Goal: Task Accomplishment & Management: Manage account settings

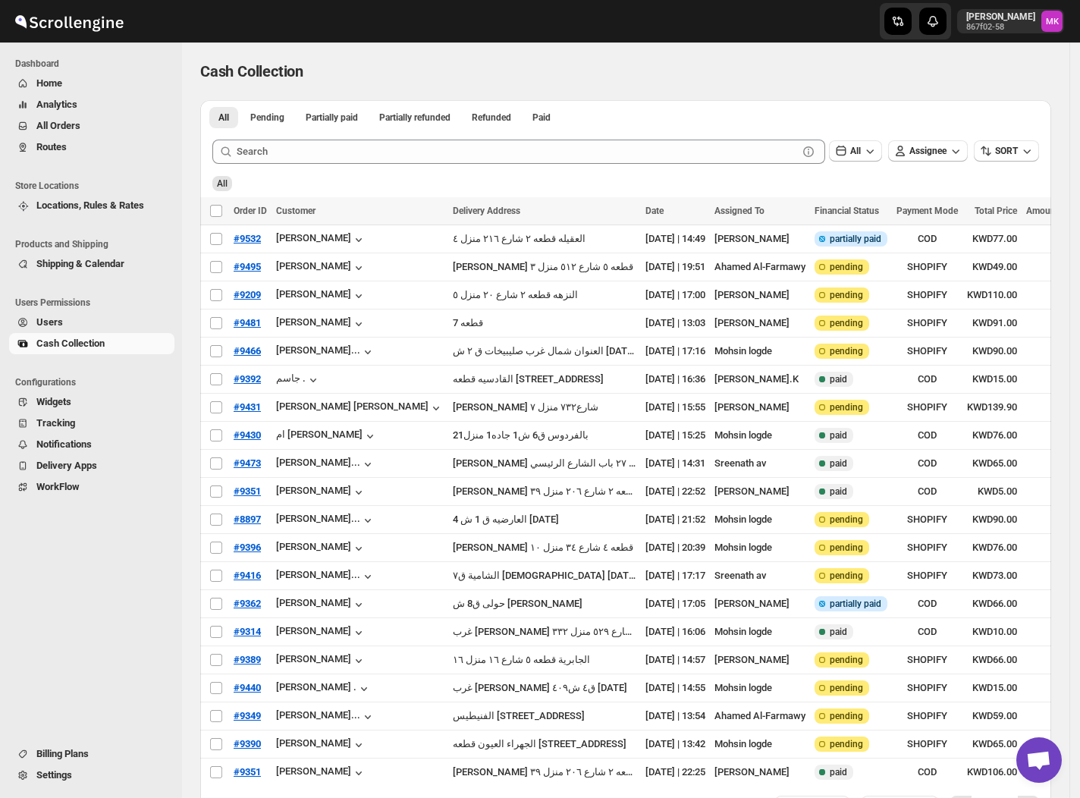
click at [61, 147] on span "Routes" at bounding box center [51, 146] width 30 height 11
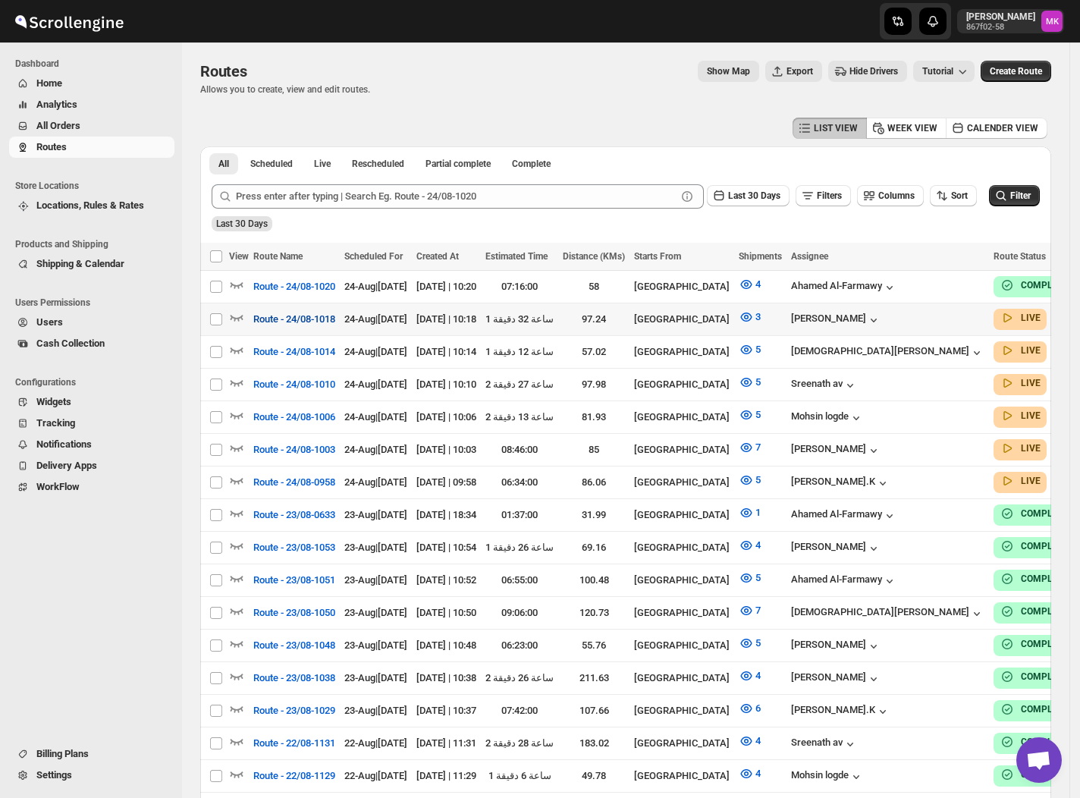
click at [322, 312] on span "Route - 24/08-1018" at bounding box center [294, 319] width 82 height 15
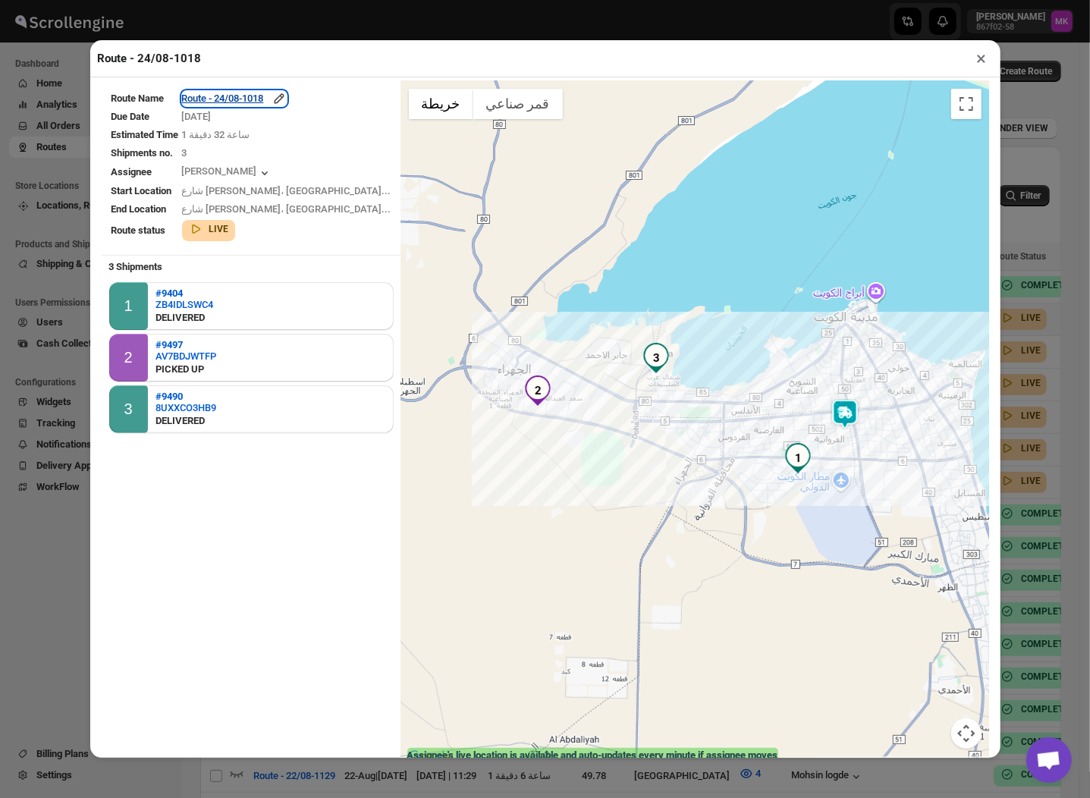
click at [246, 100] on div "Route - 24/08-1018" at bounding box center [234, 98] width 105 height 15
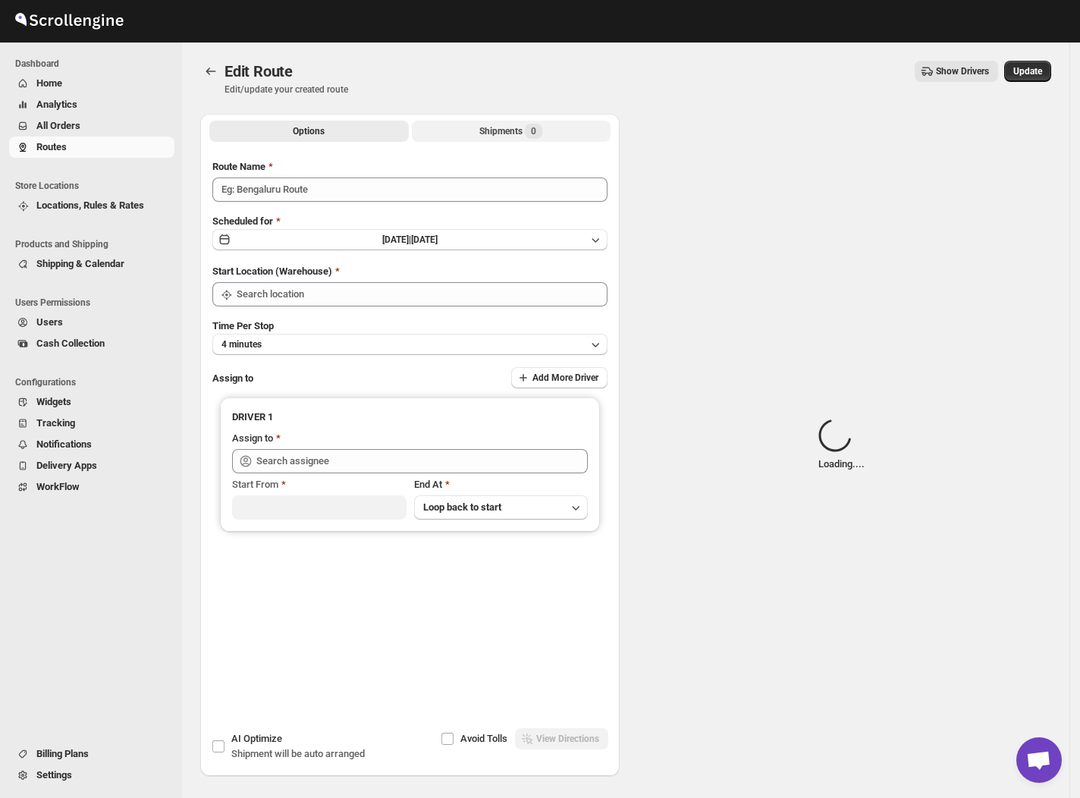
type input "Route - 24/08-1018"
type input "[GEOGRAPHIC_DATA]"
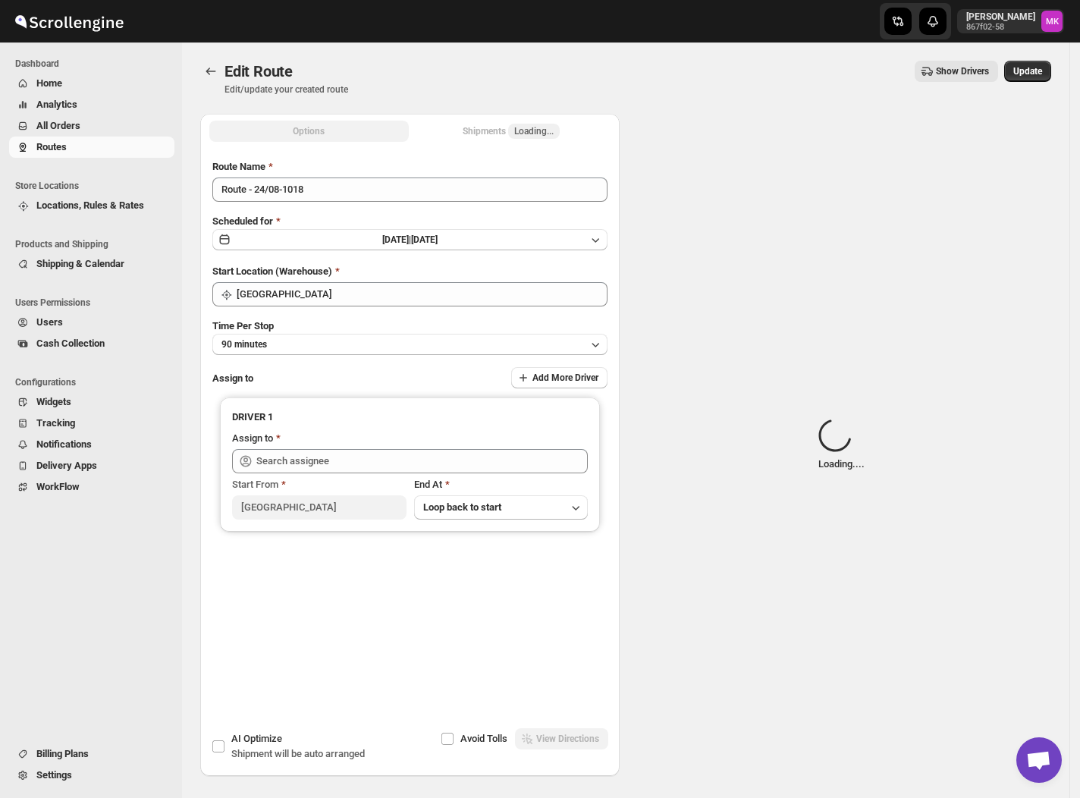
type input "Mohammad chand (mohdqabid@gmail.com)"
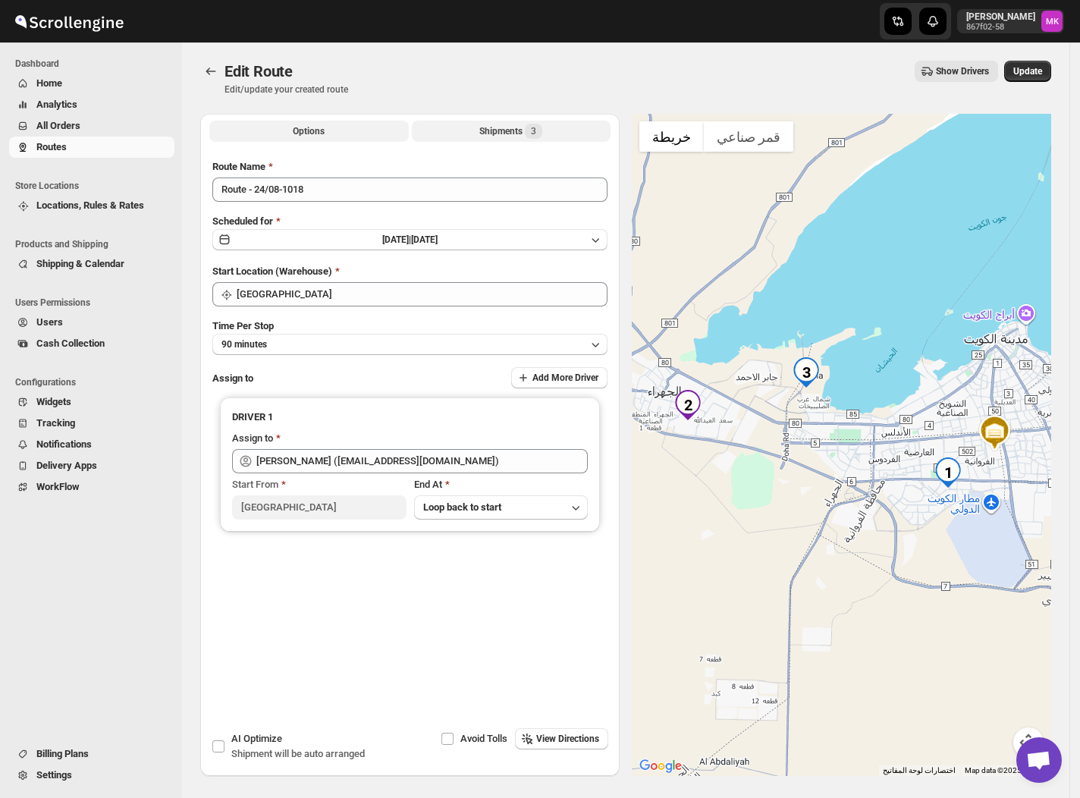
click at [495, 137] on div "Shipments 3" at bounding box center [511, 131] width 63 height 15
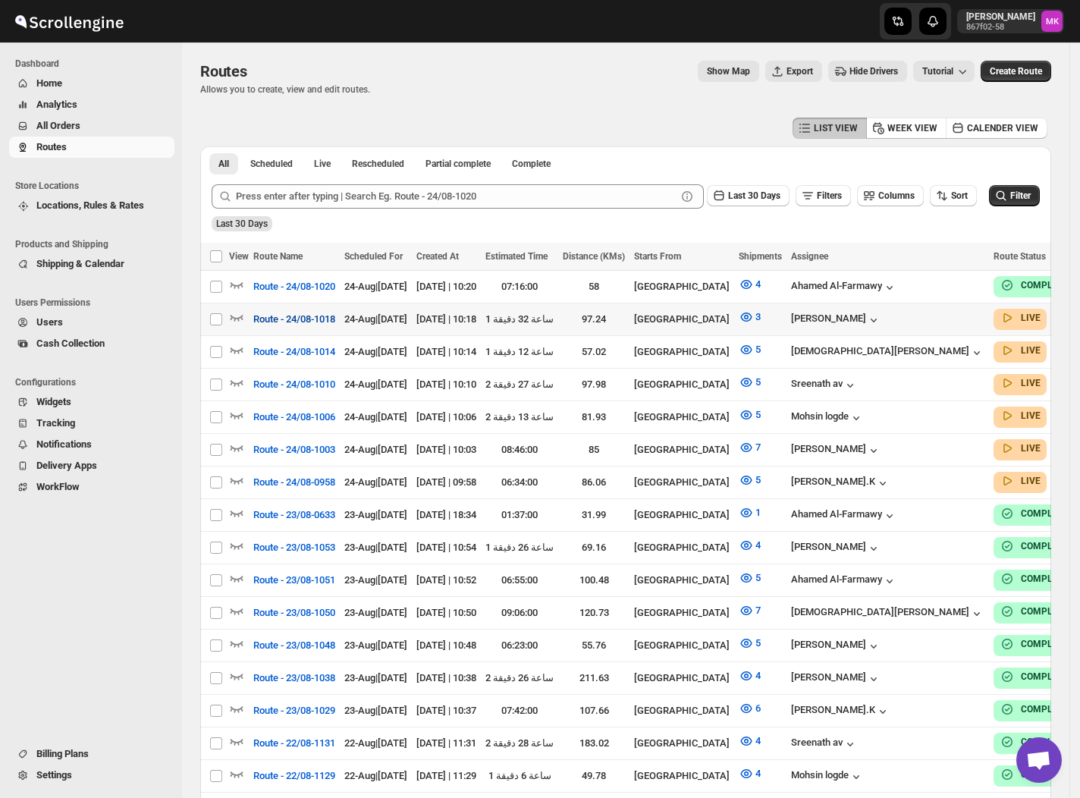
click at [289, 312] on span "Route - 24/08-1018" at bounding box center [294, 319] width 82 height 15
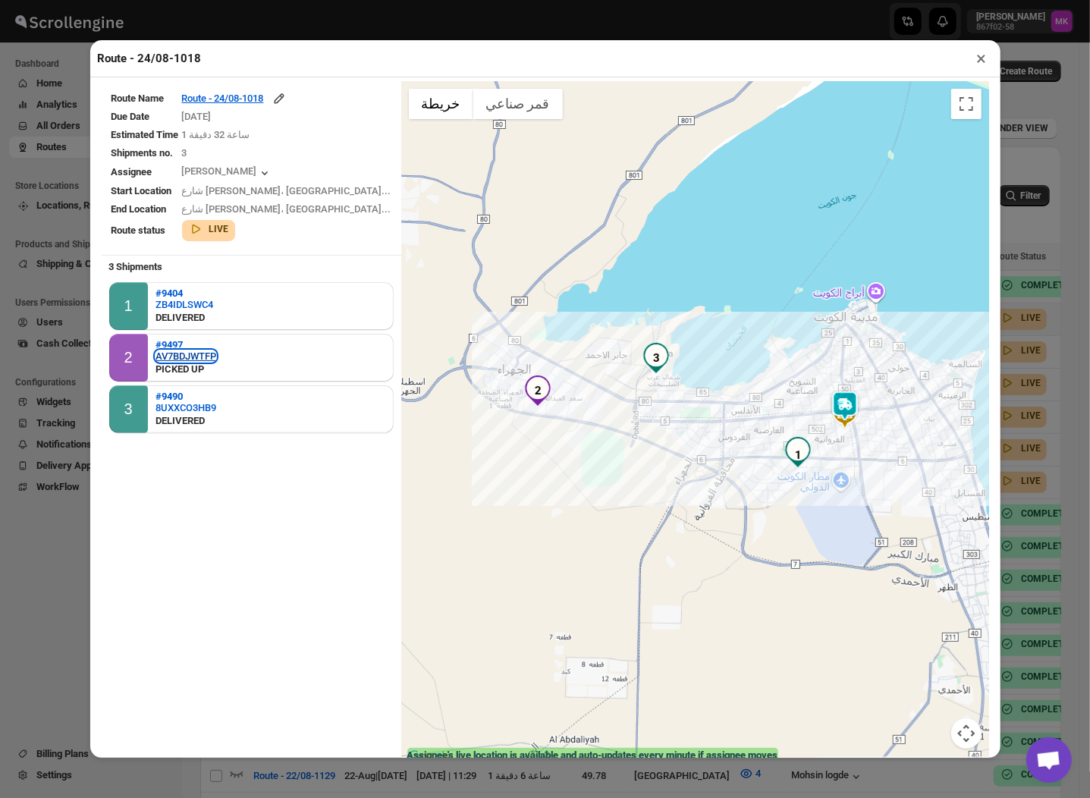
click at [181, 351] on div "AV7BDJWTFP" at bounding box center [186, 356] width 61 height 11
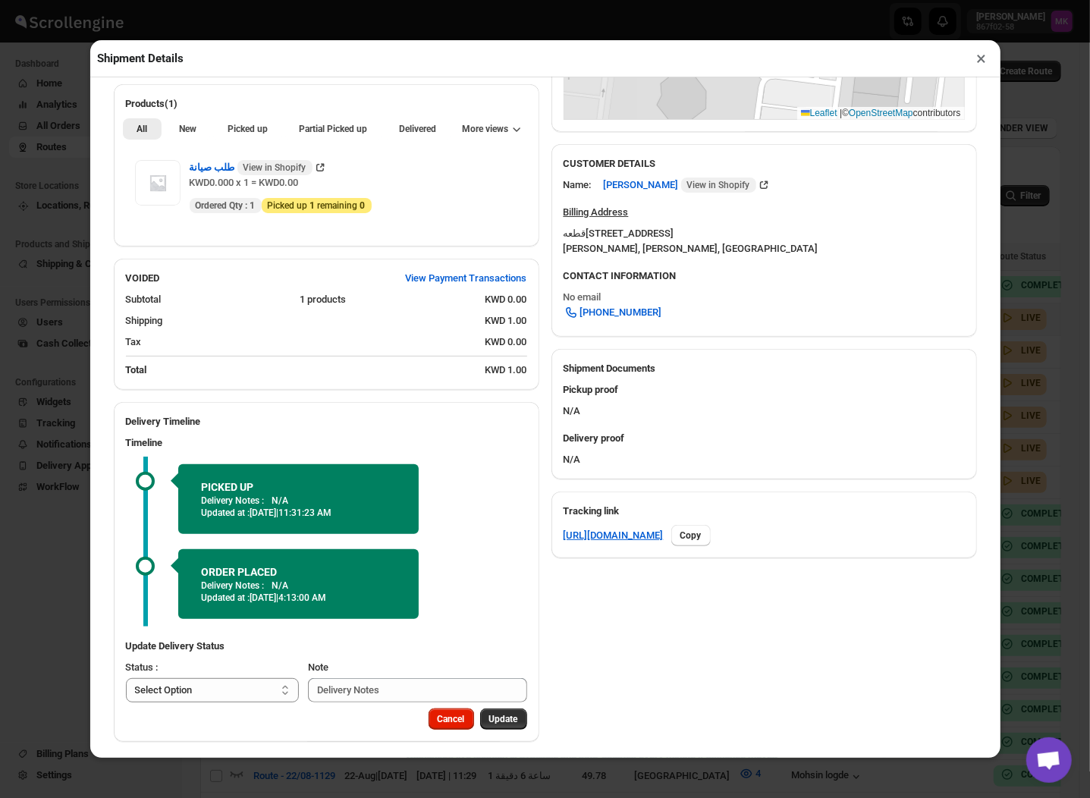
scroll to position [423, 0]
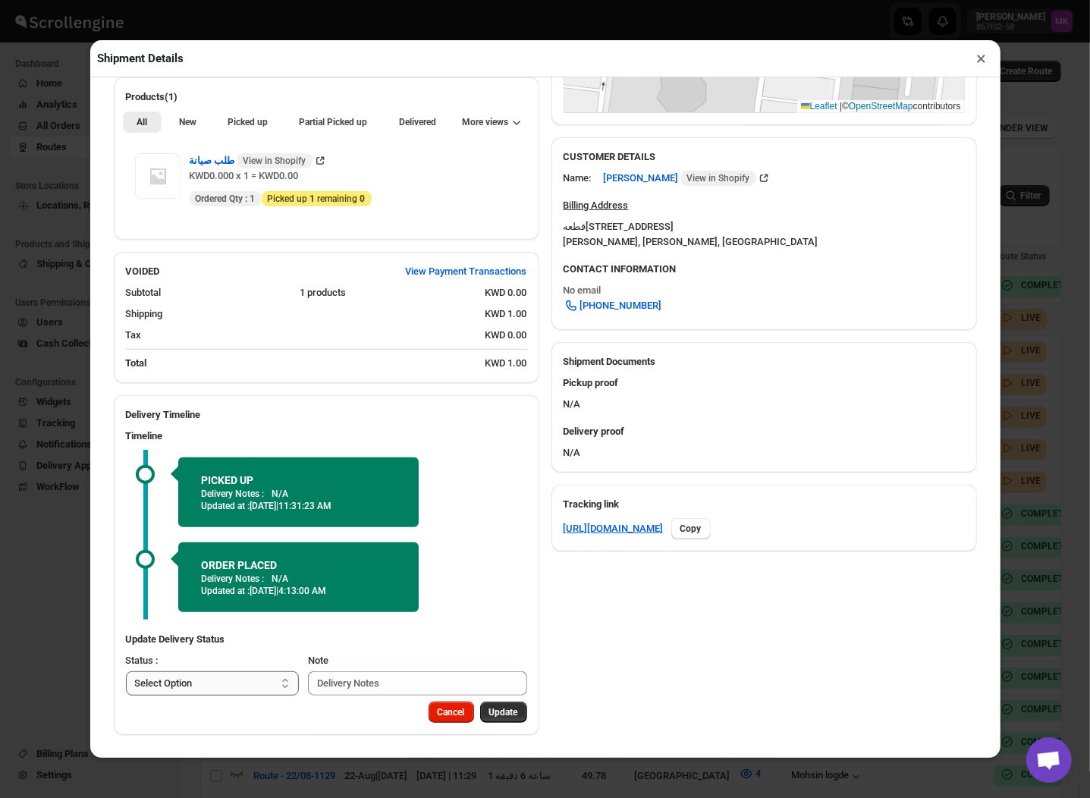
click at [155, 684] on select "Select Option PICKED UP DELIVERED CANCELLED" at bounding box center [213, 683] width 174 height 24
click at [192, 687] on select "Select Option PICKED UP DELIVERED CANCELLED" at bounding box center [213, 683] width 174 height 24
select select "DELIVERED"
click at [126, 671] on select "Select Option PICKED UP DELIVERED CANCELLED" at bounding box center [213, 683] width 174 height 24
click at [480, 713] on span "Pick Products" at bounding box center [489, 712] width 57 height 12
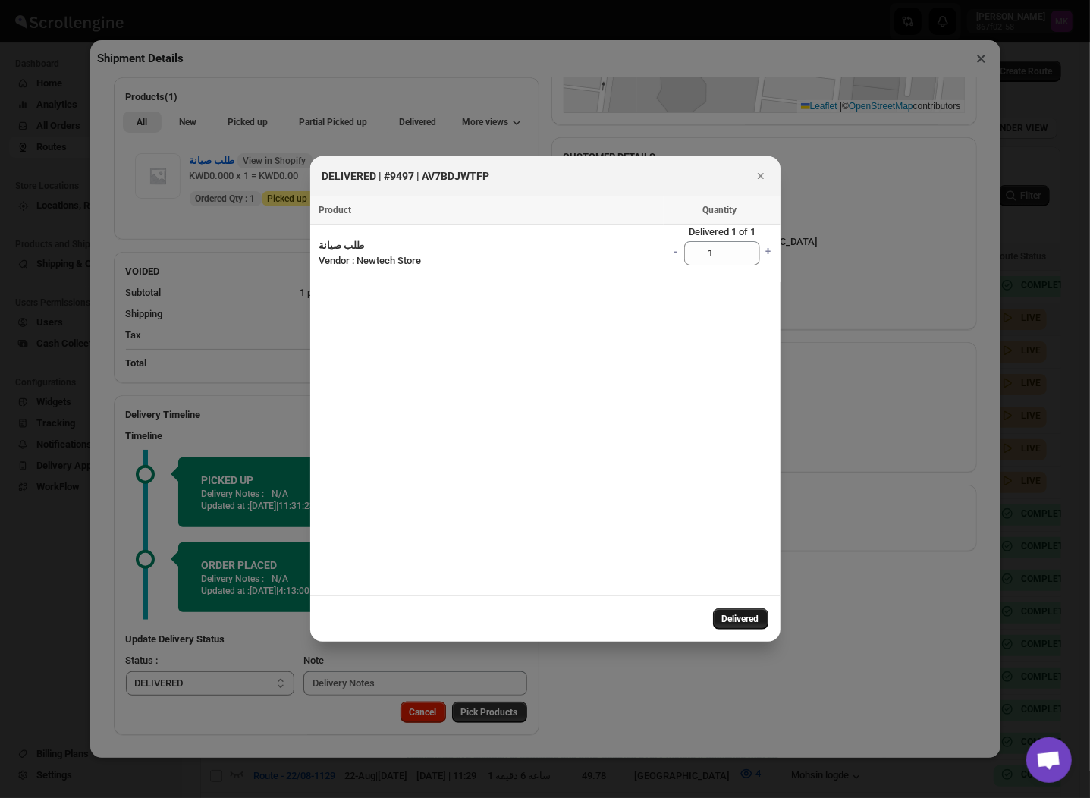
click at [744, 615] on span "Delivered" at bounding box center [740, 619] width 37 height 12
select select
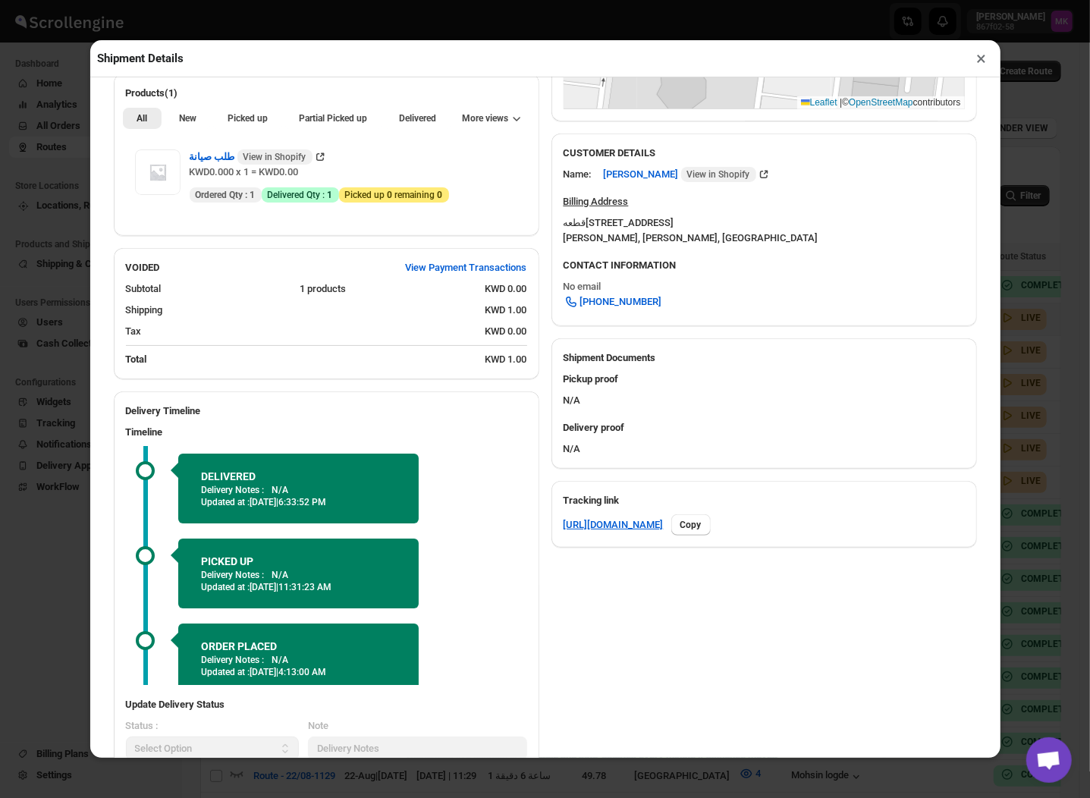
click at [988, 48] on button "×" at bounding box center [982, 58] width 22 height 21
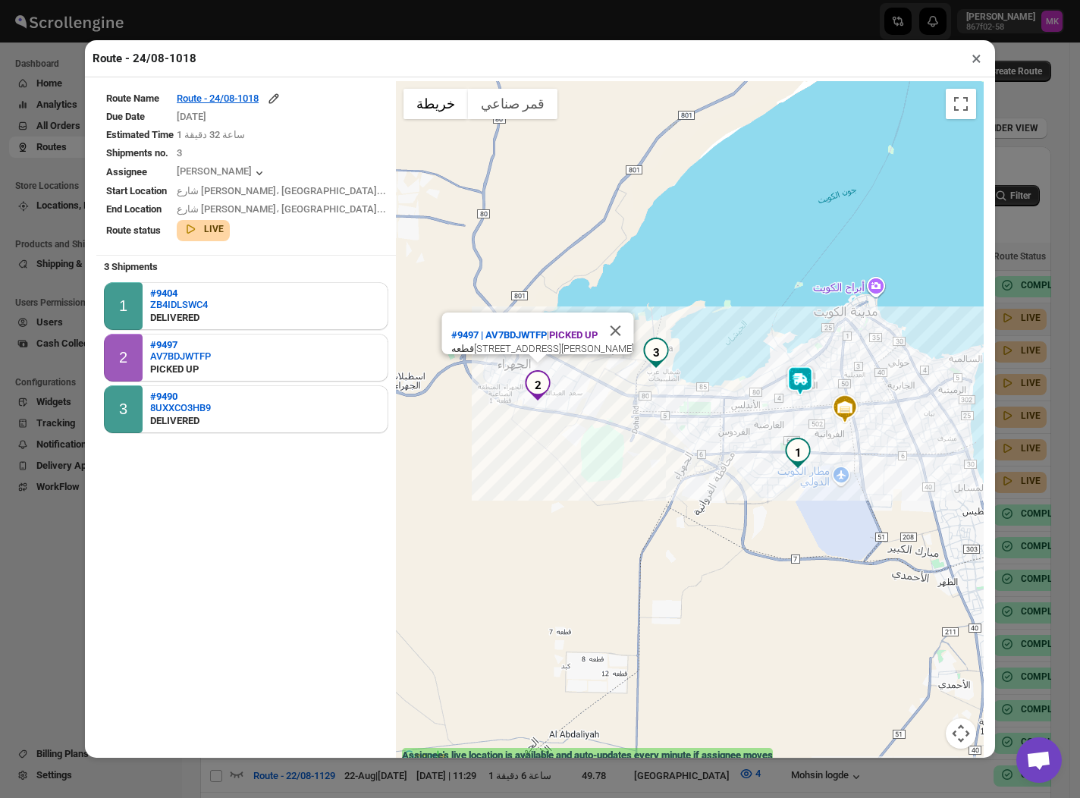
drag, startPoint x: 971, startPoint y: 65, endPoint x: 924, endPoint y: 123, distance: 74.4
click at [971, 64] on button "×" at bounding box center [977, 58] width 22 height 21
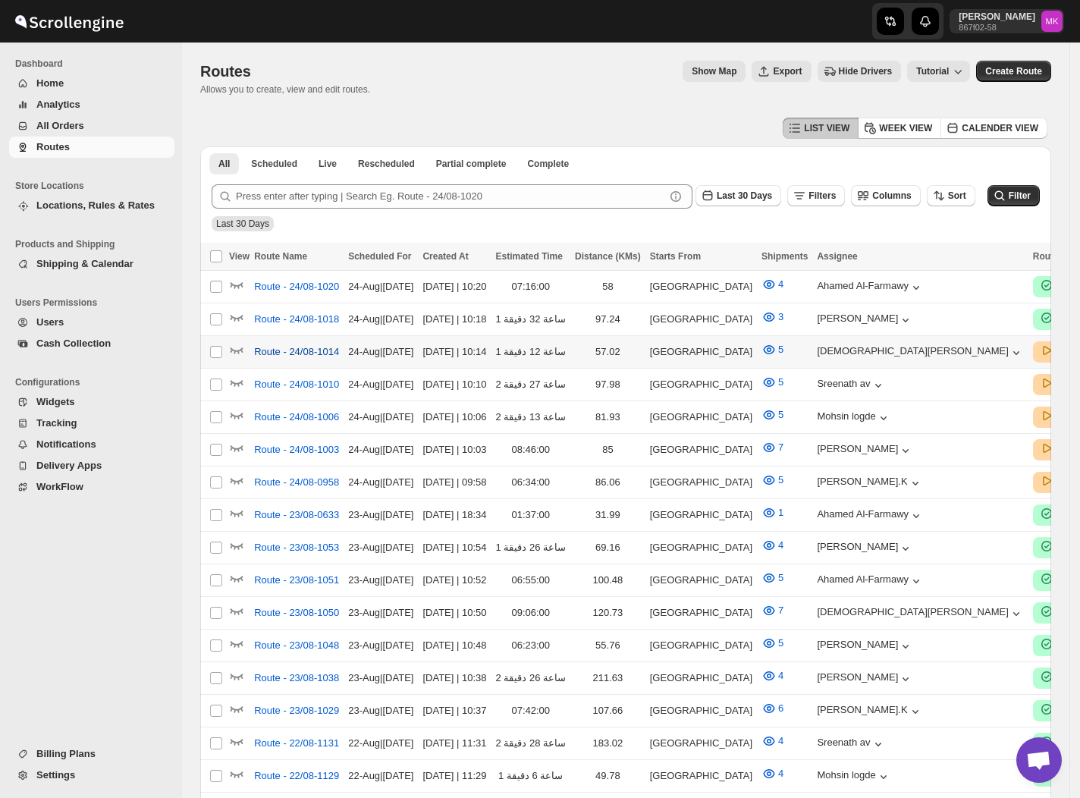
click at [311, 356] on span "Route - 24/08-1014" at bounding box center [296, 351] width 85 height 15
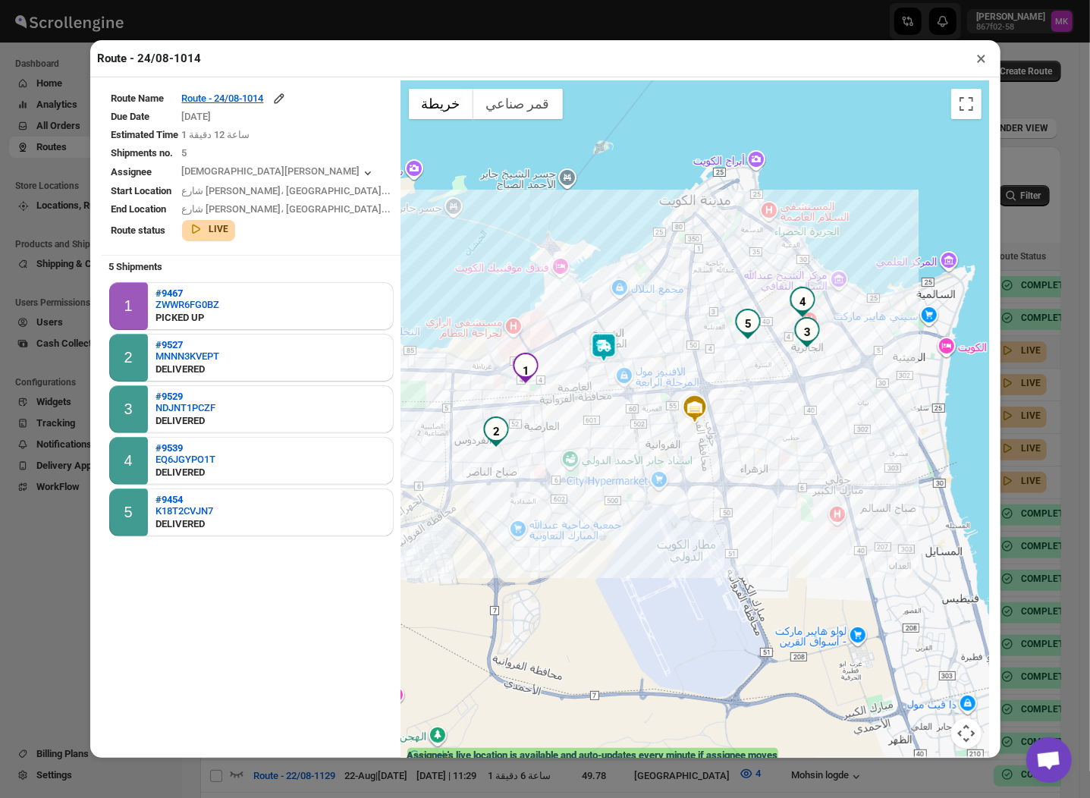
click at [252, 80] on div "Route Name Route - 24/08-1014 Due Date [DATE] Estimated Time 1 ساعة 12 دقيقة Sh…" at bounding box center [545, 417] width 910 height 681
click at [252, 96] on div "Route - 24/08-1014" at bounding box center [234, 98] width 105 height 15
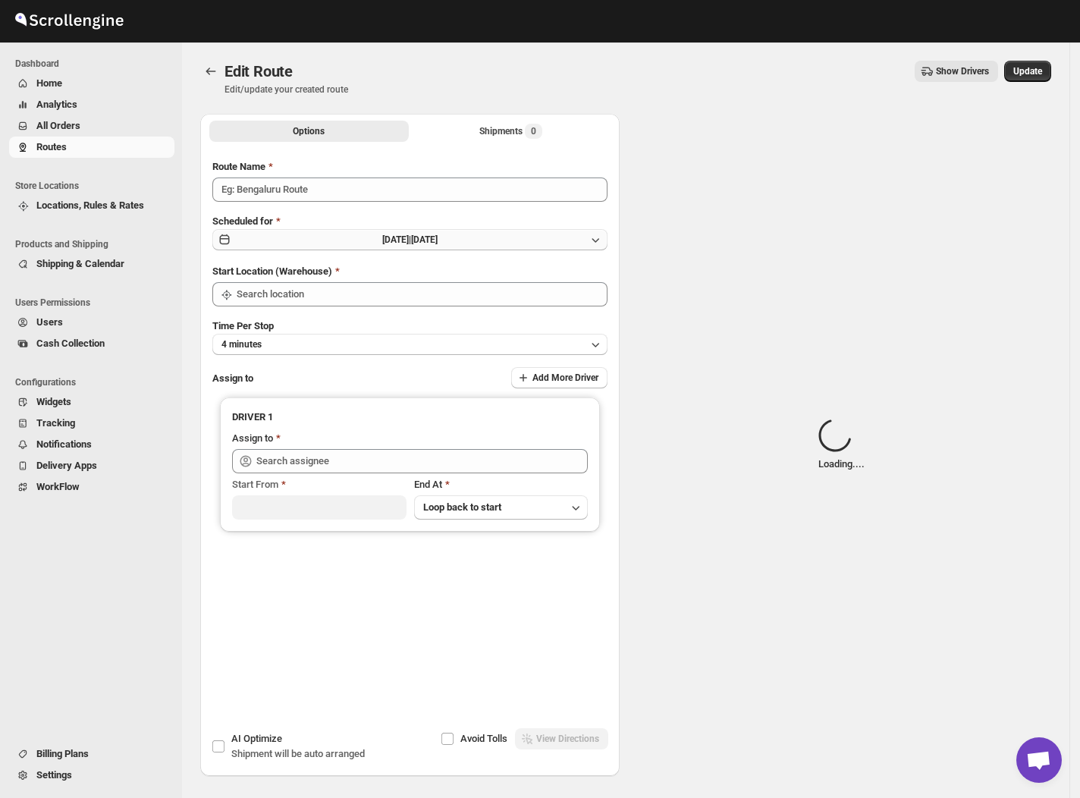
type input "Route - 24/08-1014"
type input "[GEOGRAPHIC_DATA]"
type input "[PERSON_NAME] ([EMAIL_ADDRESS][DOMAIN_NAME])"
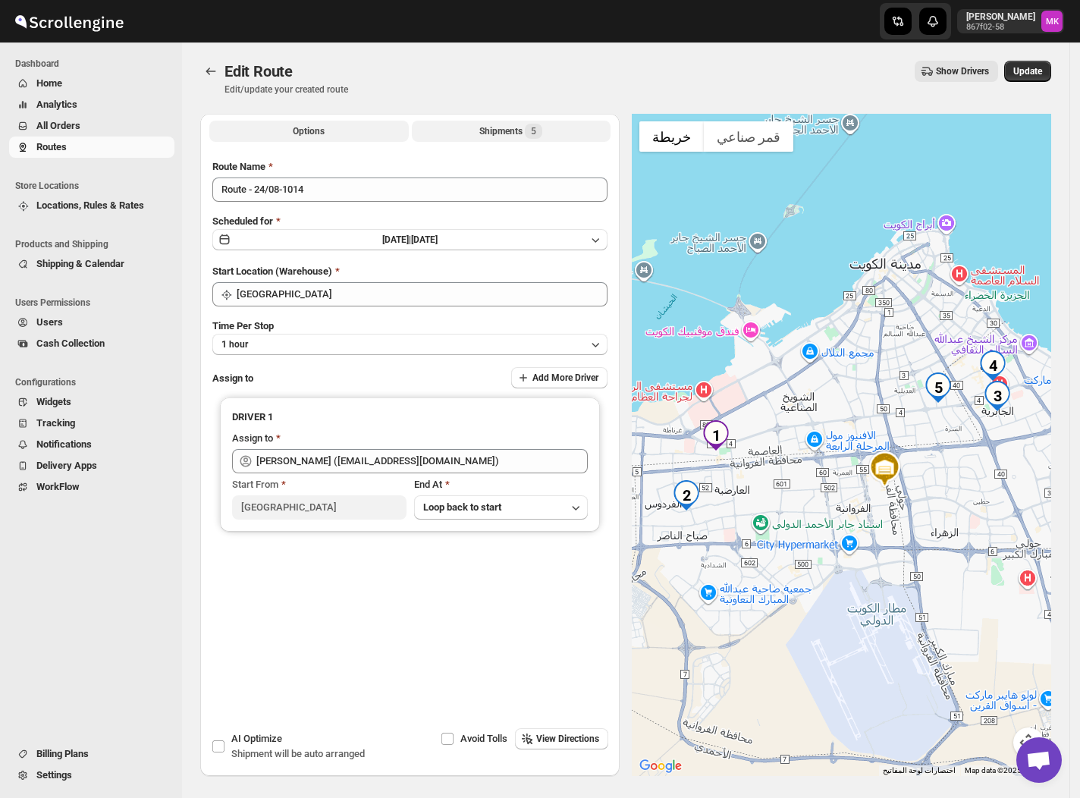
click at [531, 121] on button "Shipments 5" at bounding box center [512, 131] width 200 height 21
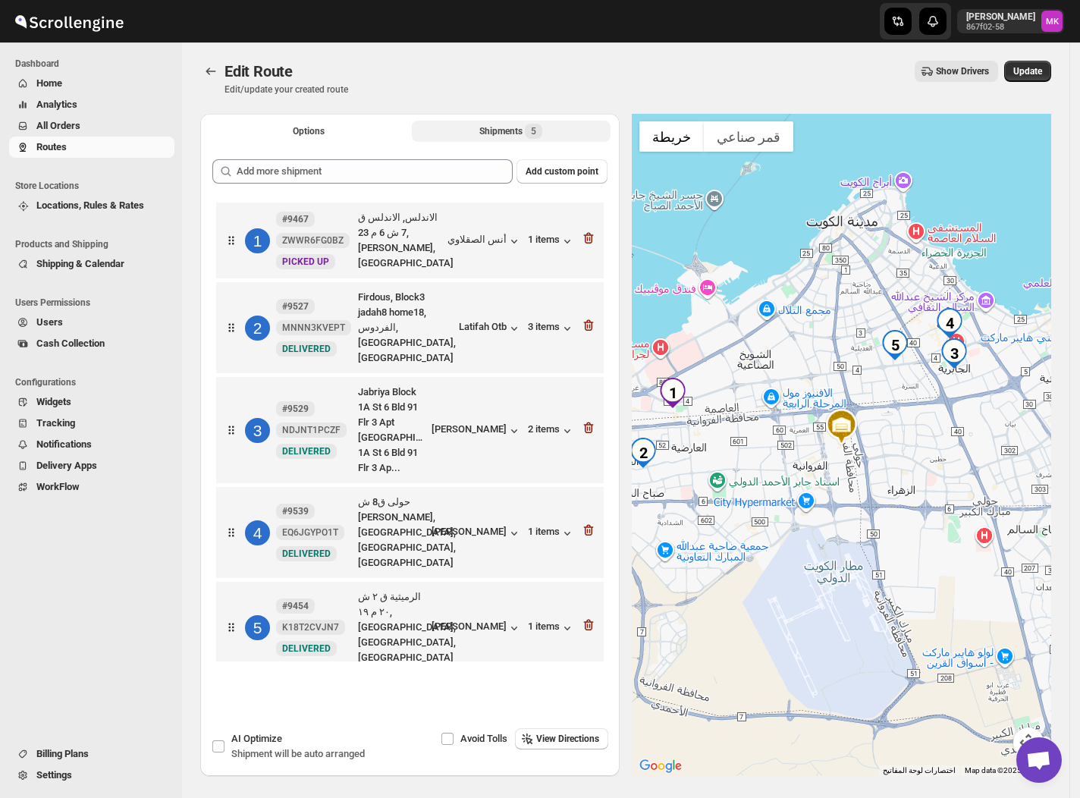
click at [591, 241] on icon "button" at bounding box center [591, 239] width 2 height 5
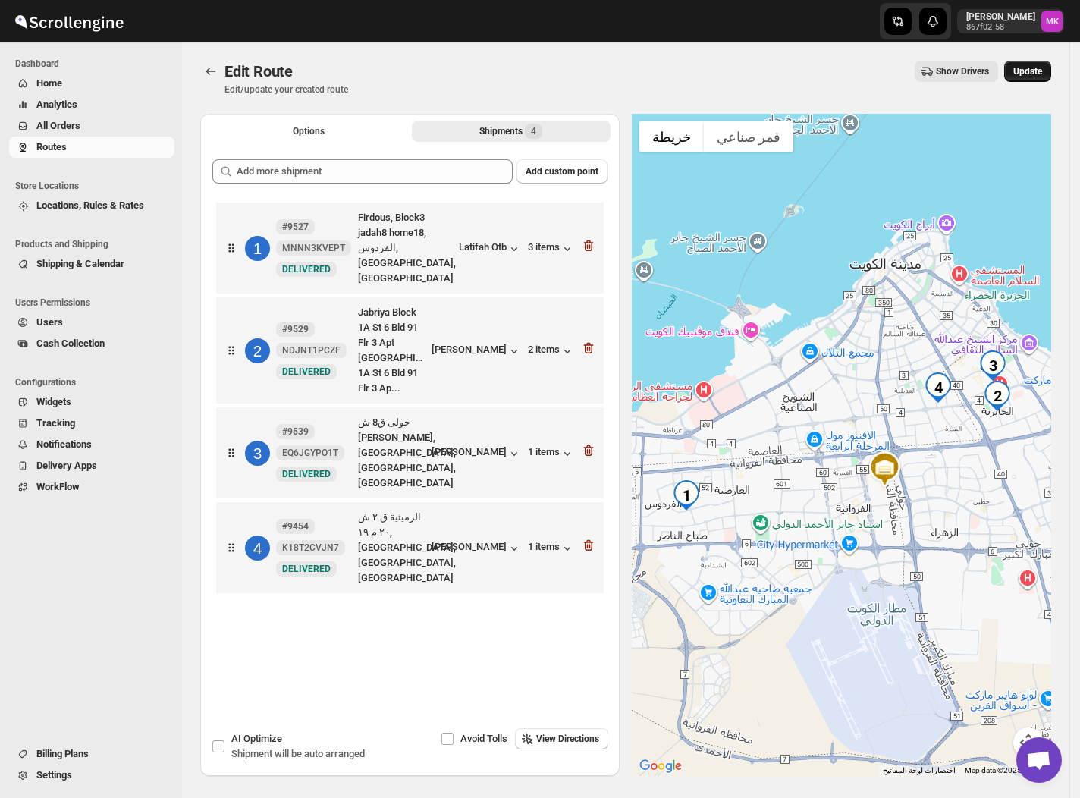
click at [1027, 77] on span "Update" at bounding box center [1028, 71] width 29 height 12
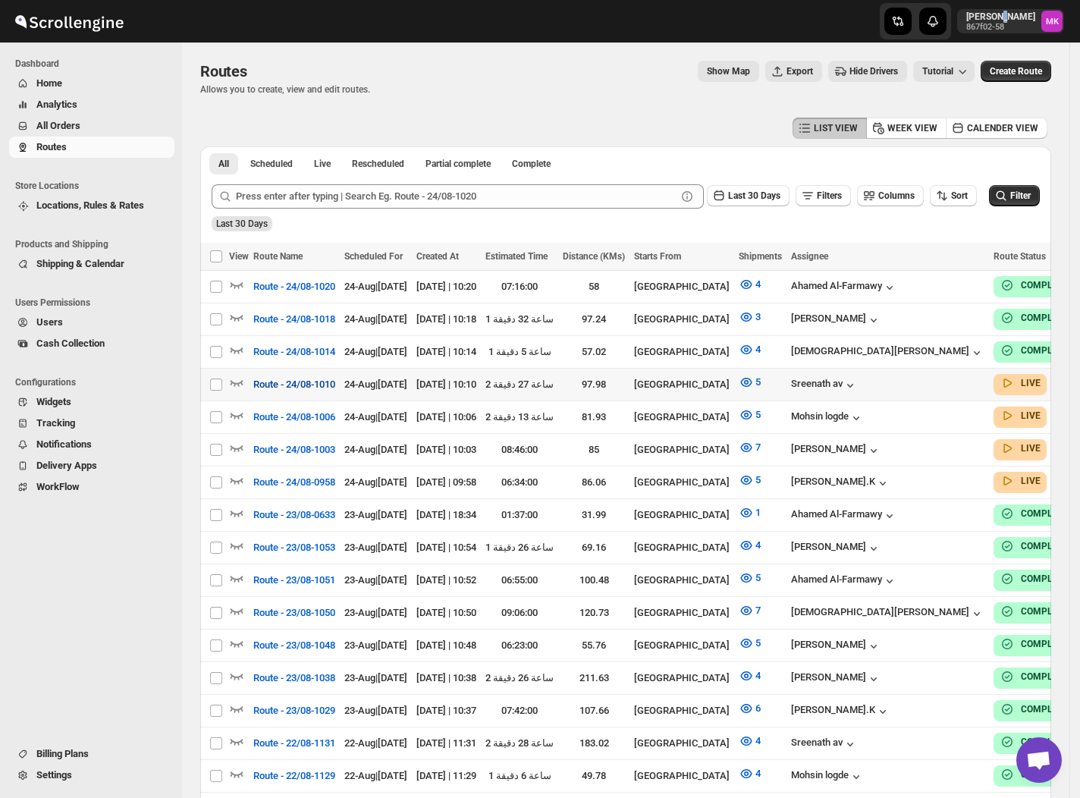
click at [313, 377] on span "Route - 24/08-1010" at bounding box center [294, 384] width 82 height 15
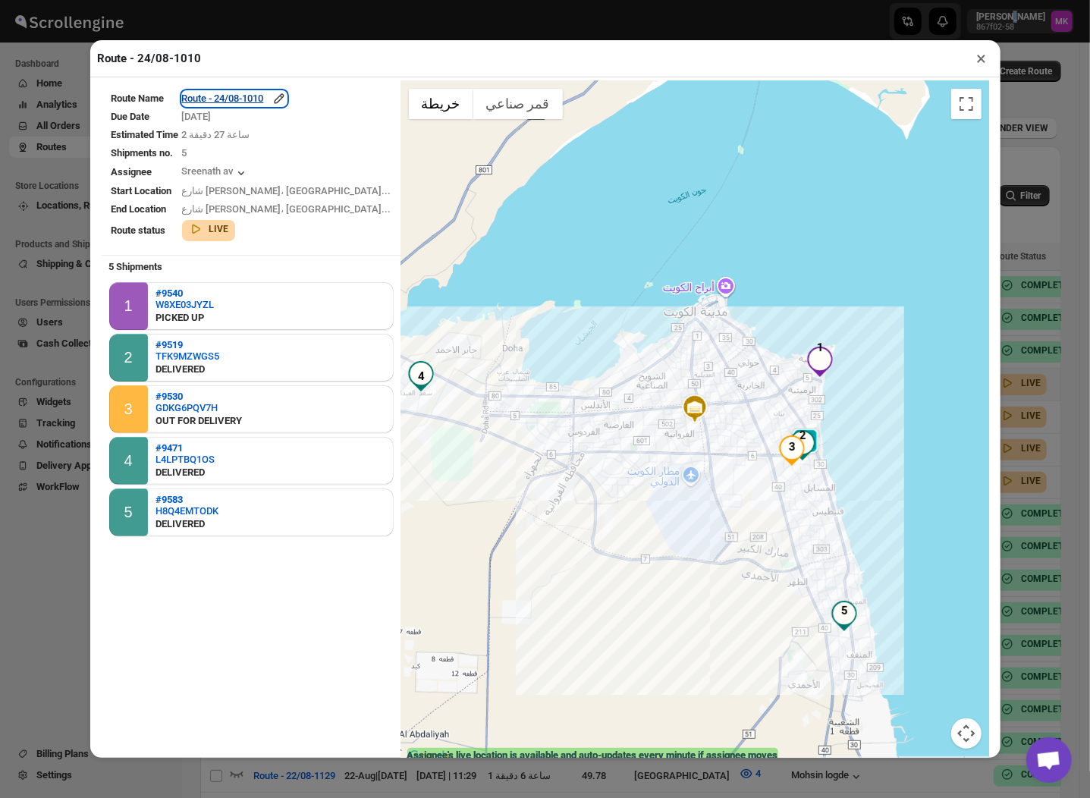
click at [267, 102] on div "Route - 24/08-1010" at bounding box center [234, 98] width 105 height 15
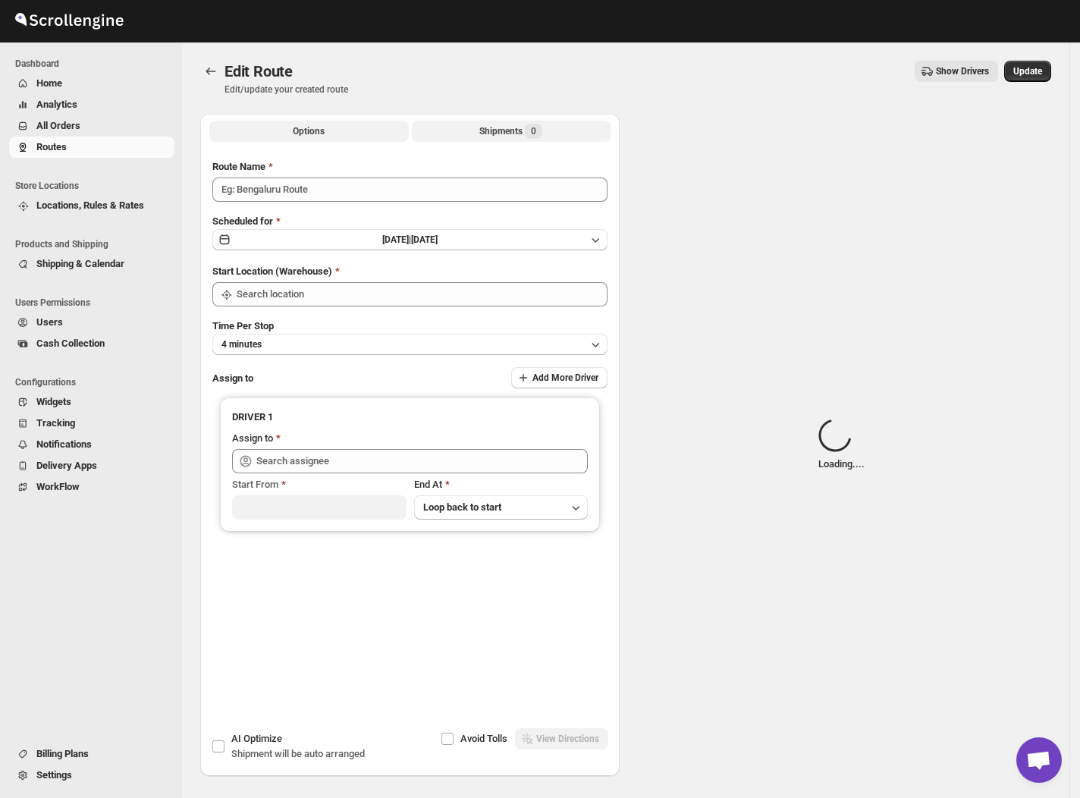
click at [505, 126] on div "Shipments 0" at bounding box center [511, 131] width 63 height 15
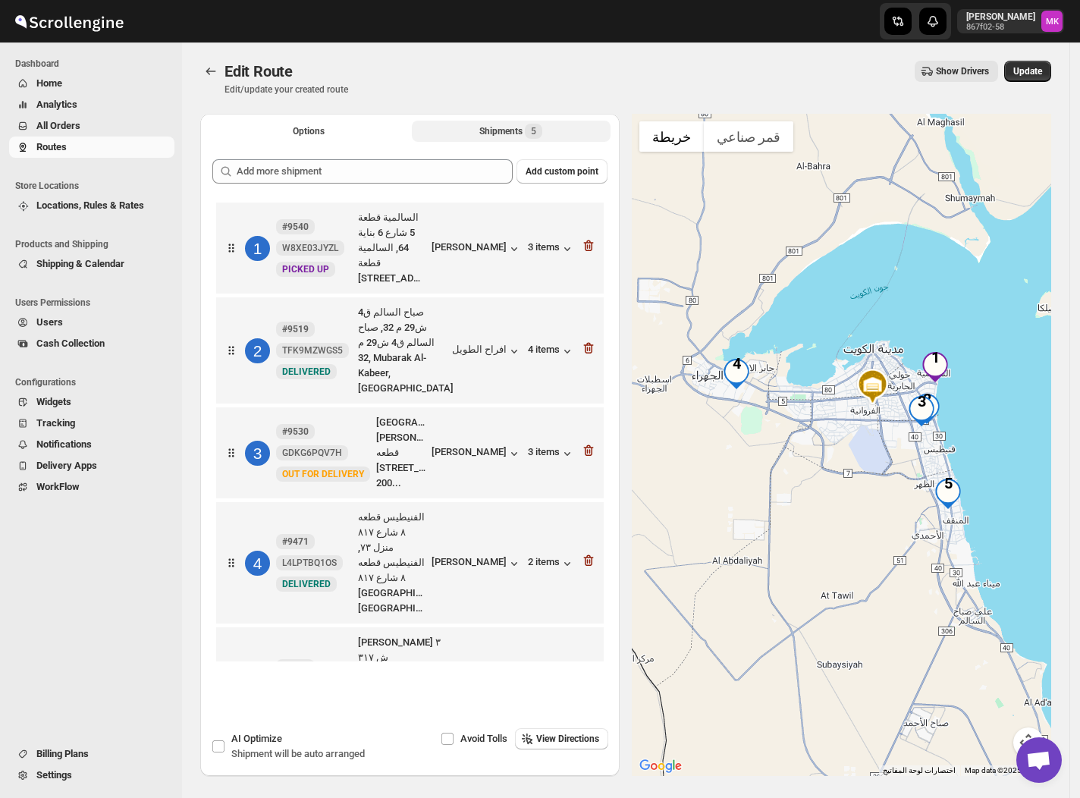
click at [587, 454] on icon "button" at bounding box center [588, 451] width 2 height 5
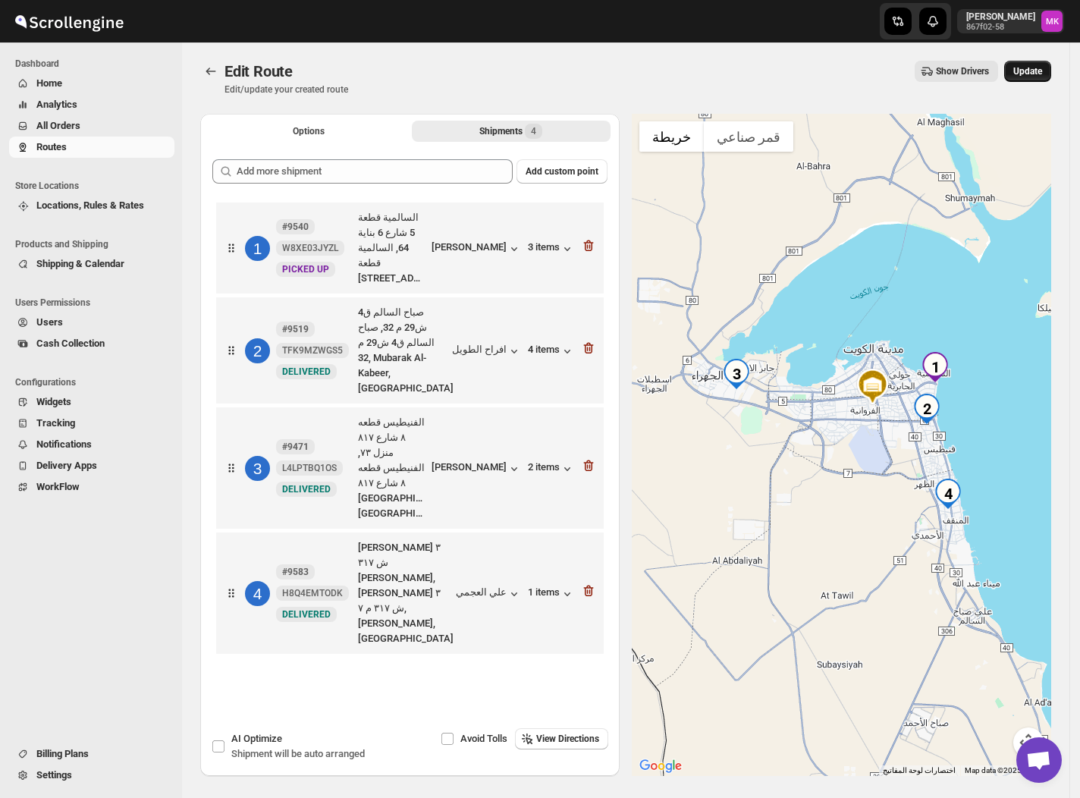
click at [1045, 80] on button "Update" at bounding box center [1028, 71] width 47 height 21
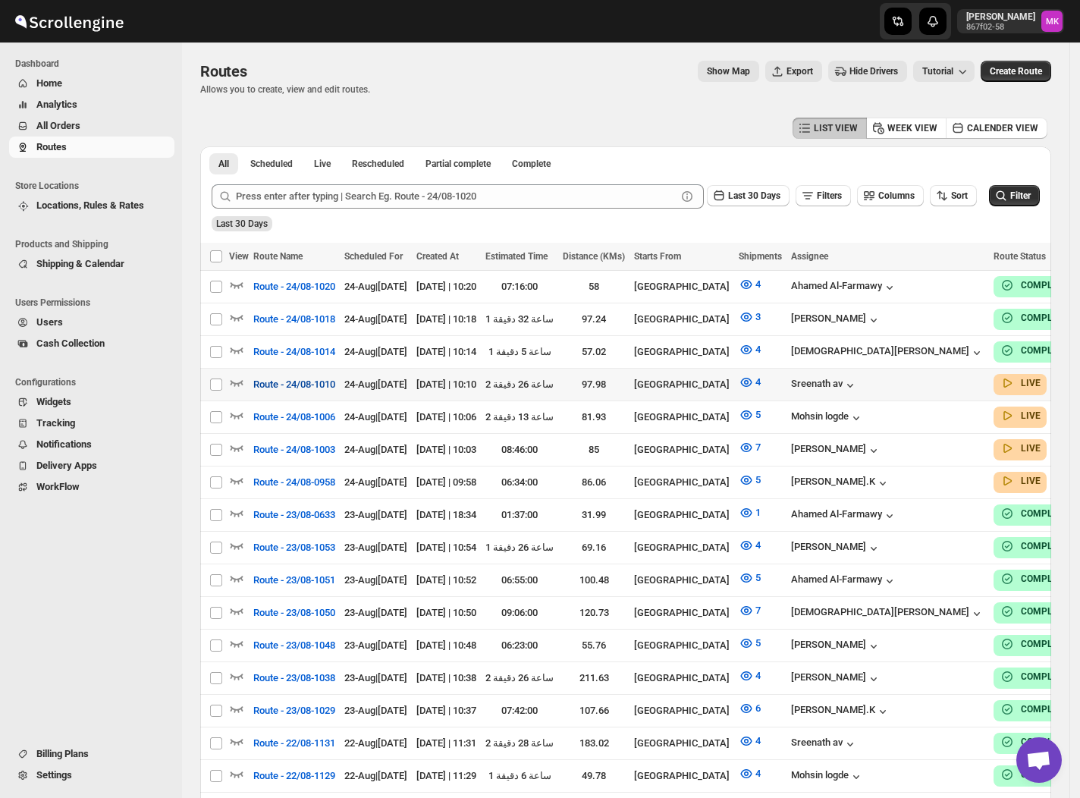
click at [314, 373] on button "Route - 24/08-1010" at bounding box center [294, 385] width 100 height 24
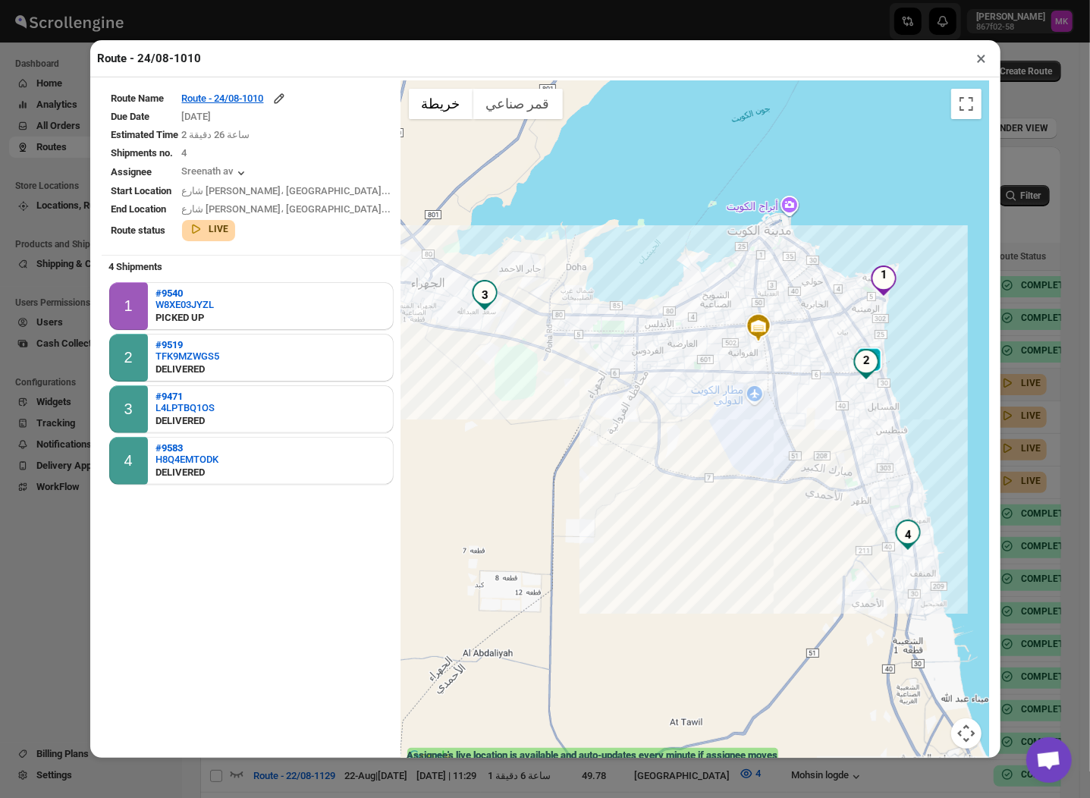
click at [984, 67] on button "×" at bounding box center [982, 58] width 22 height 21
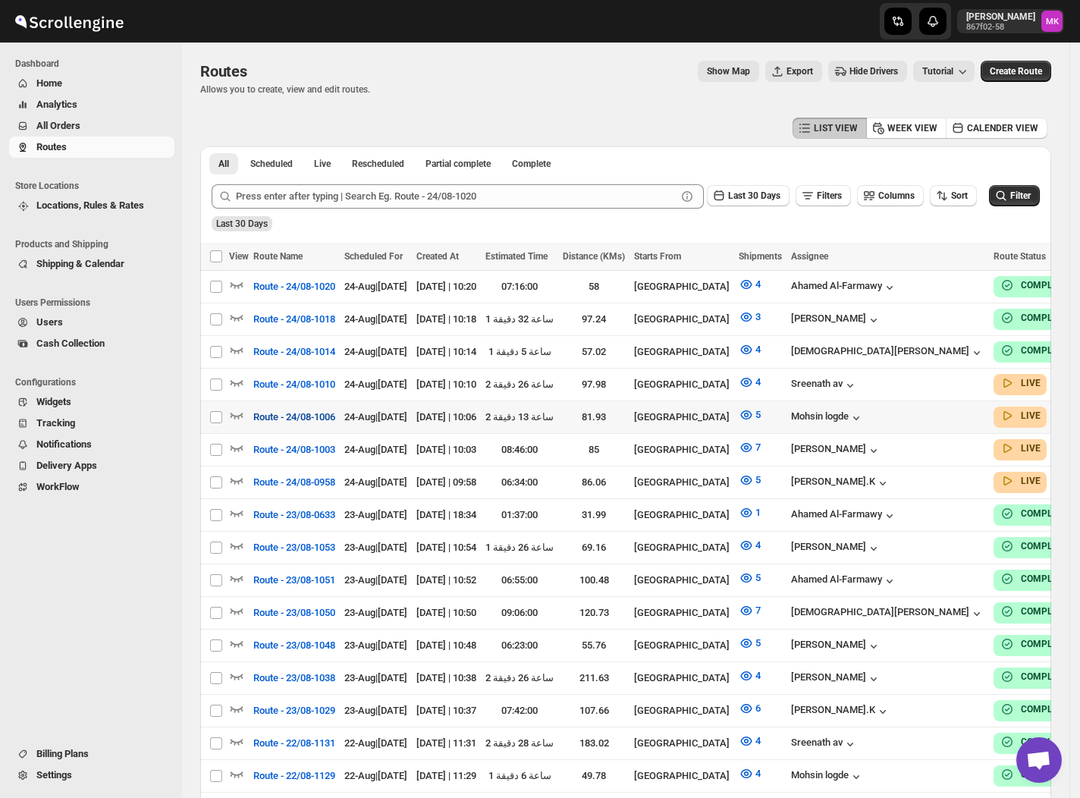
click at [286, 416] on span "Route - 24/08-1006" at bounding box center [294, 417] width 82 height 15
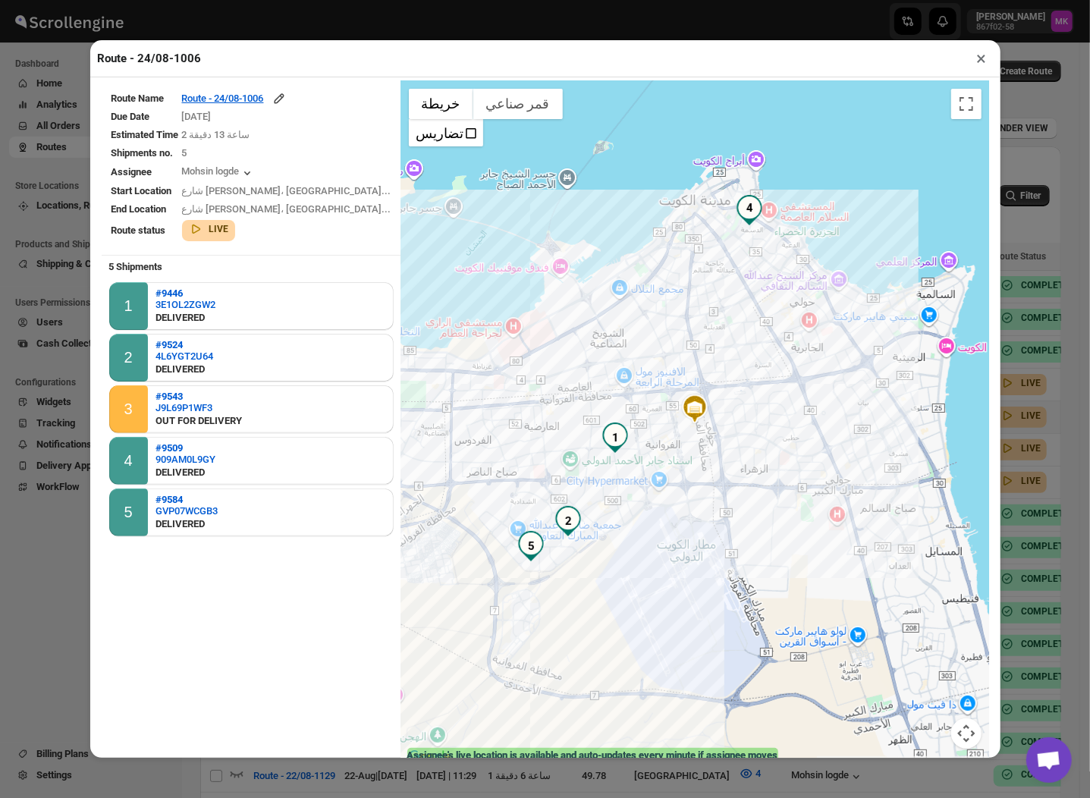
click at [982, 58] on button "×" at bounding box center [982, 58] width 22 height 21
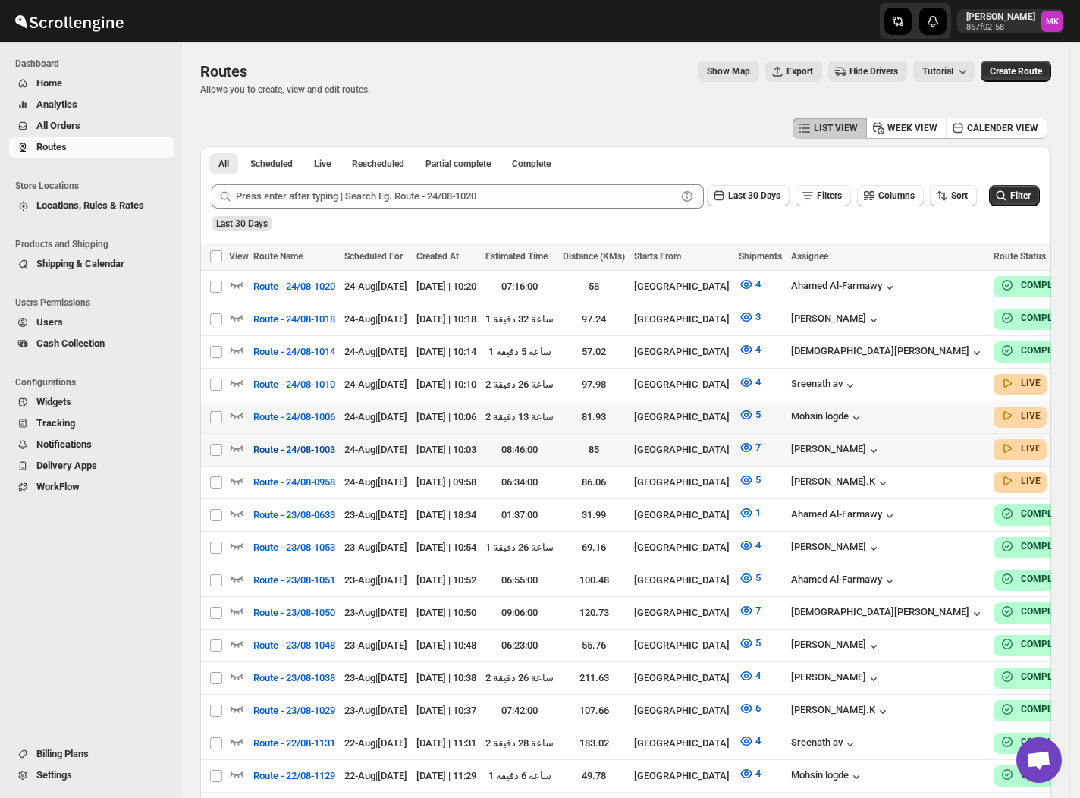
click at [295, 445] on span "Route - 24/08-1003" at bounding box center [294, 449] width 82 height 15
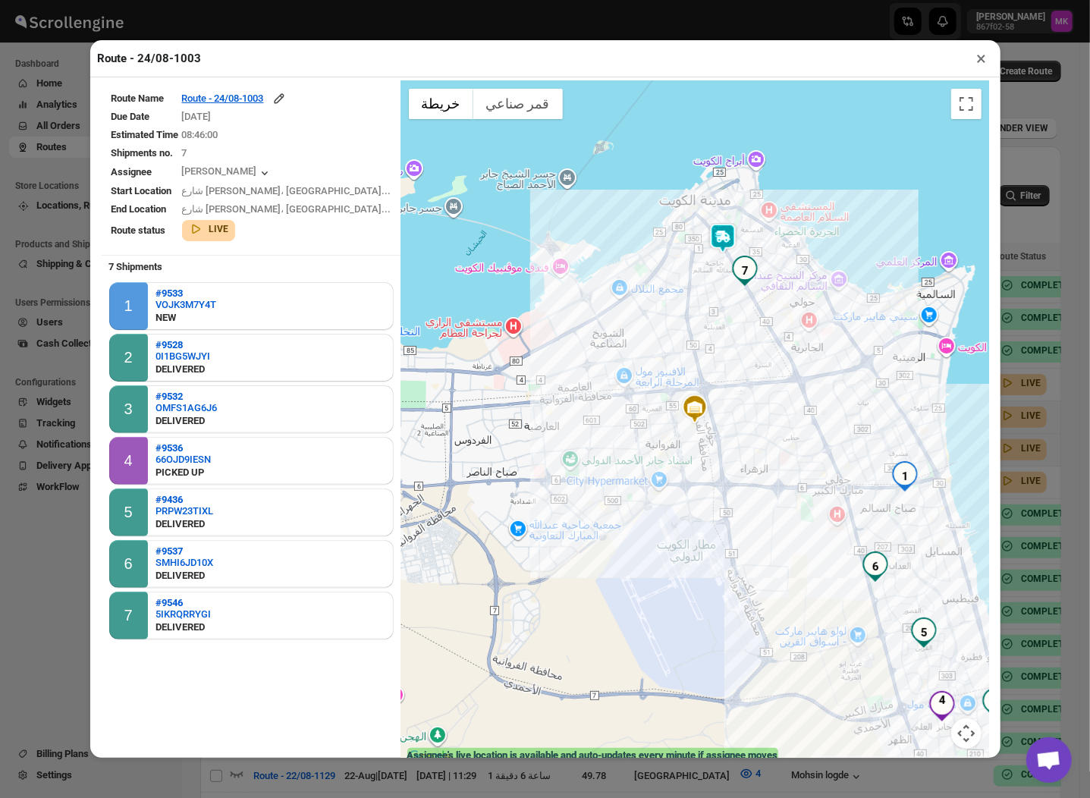
click at [992, 68] on button "×" at bounding box center [982, 58] width 22 height 21
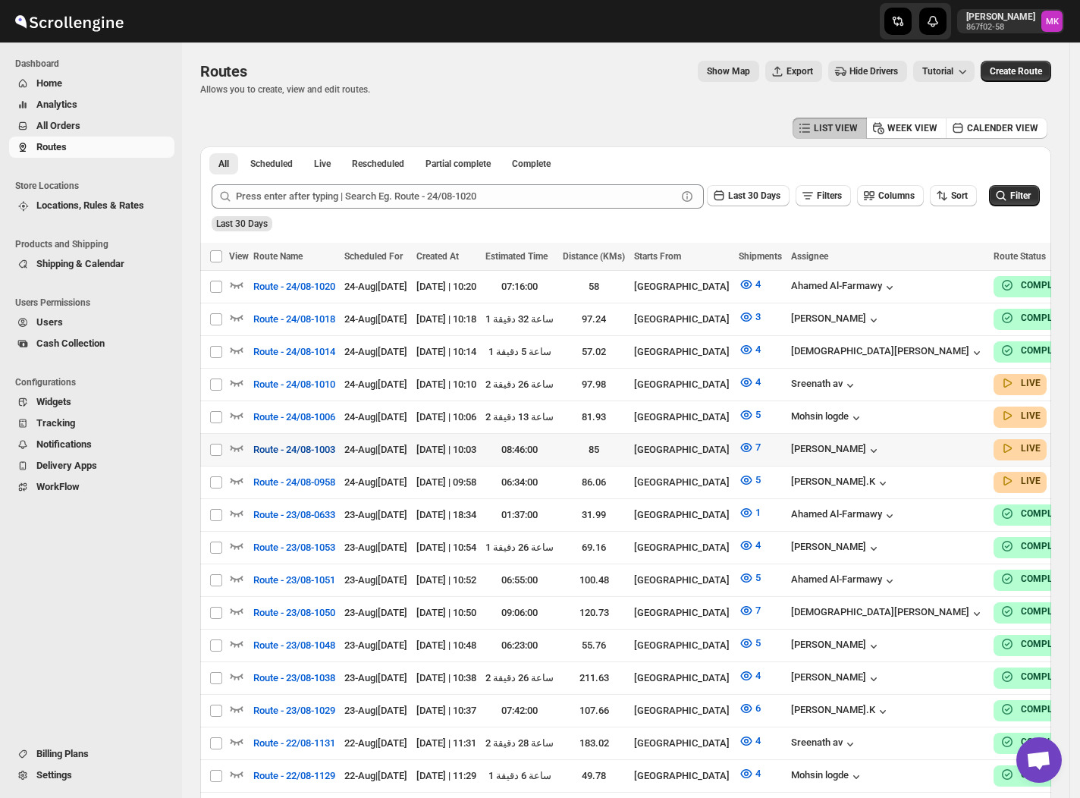
click at [317, 446] on span "Route - 24/08-1003" at bounding box center [294, 449] width 82 height 15
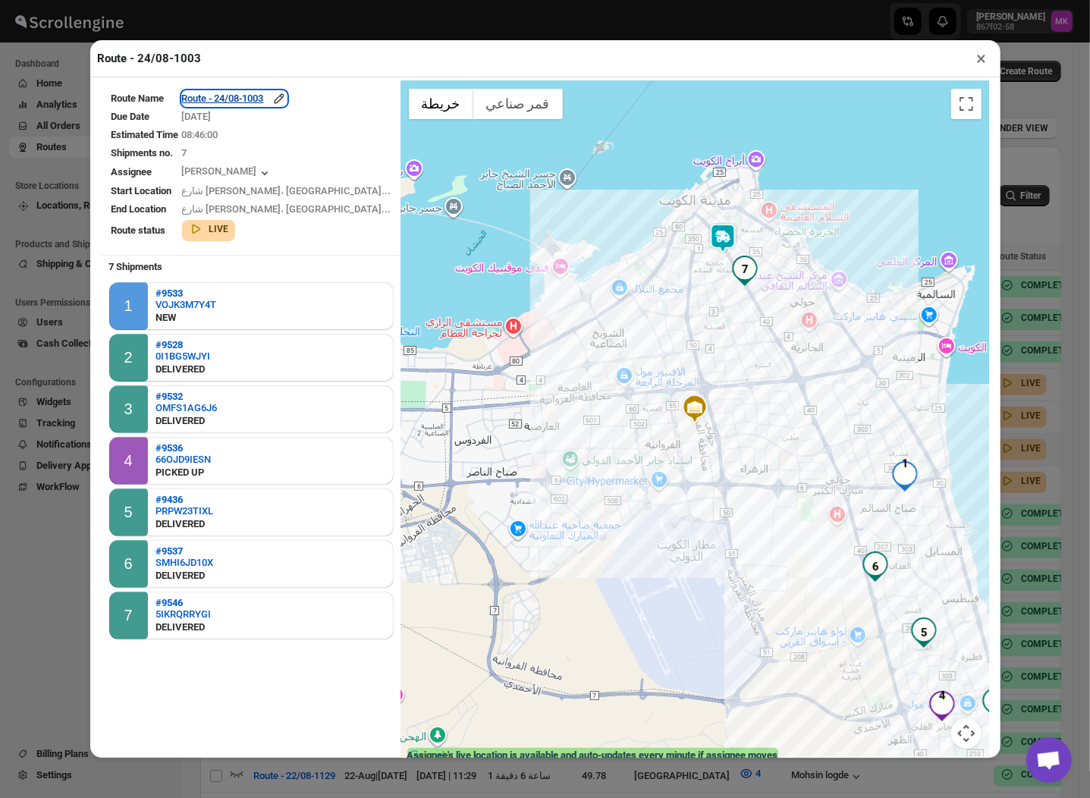
click at [266, 93] on div "Route - 24/08-1003" at bounding box center [234, 98] width 105 height 15
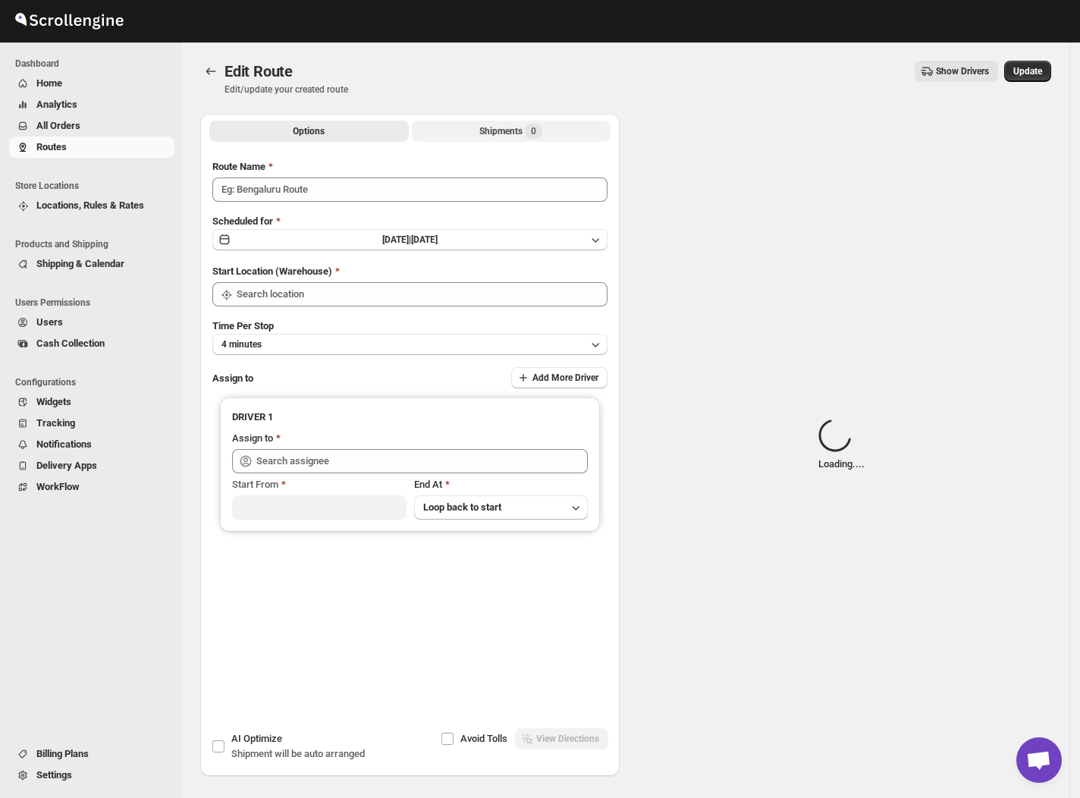
type input "Route - 24/08-1003"
click at [538, 137] on span "Loading..." at bounding box center [534, 131] width 52 height 15
type input "[GEOGRAPHIC_DATA]"
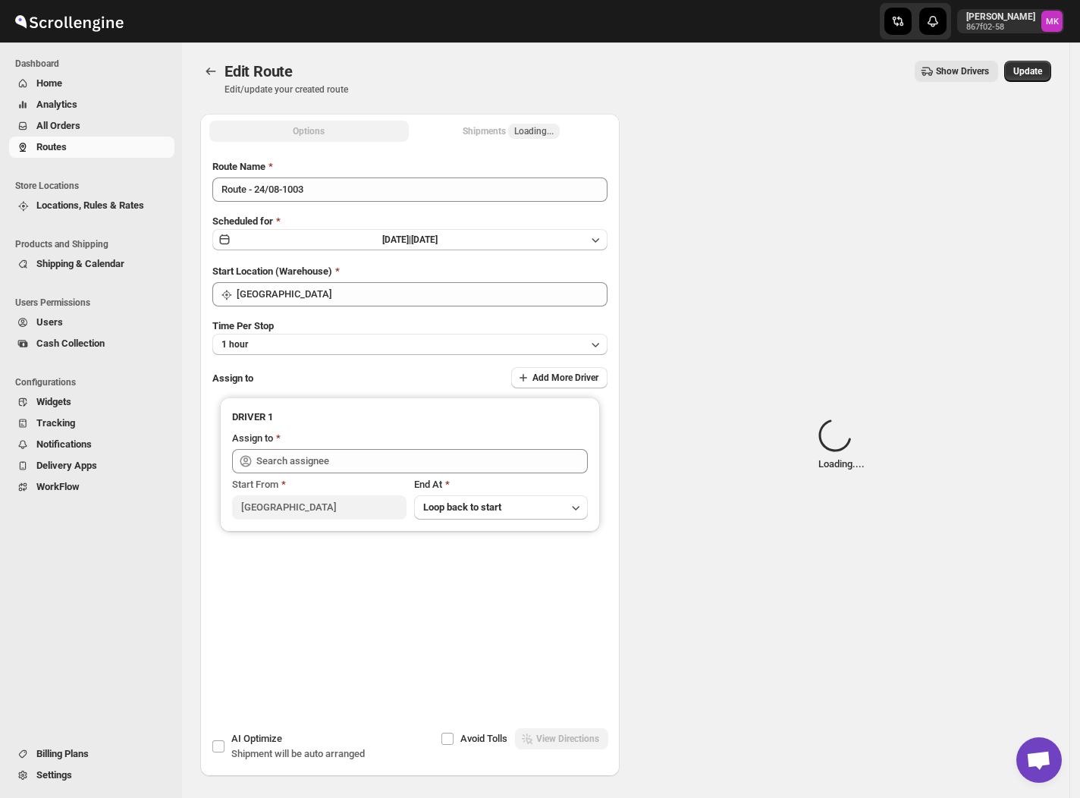
type input "[PERSON_NAME] ([EMAIL_ADDRESS][DOMAIN_NAME])"
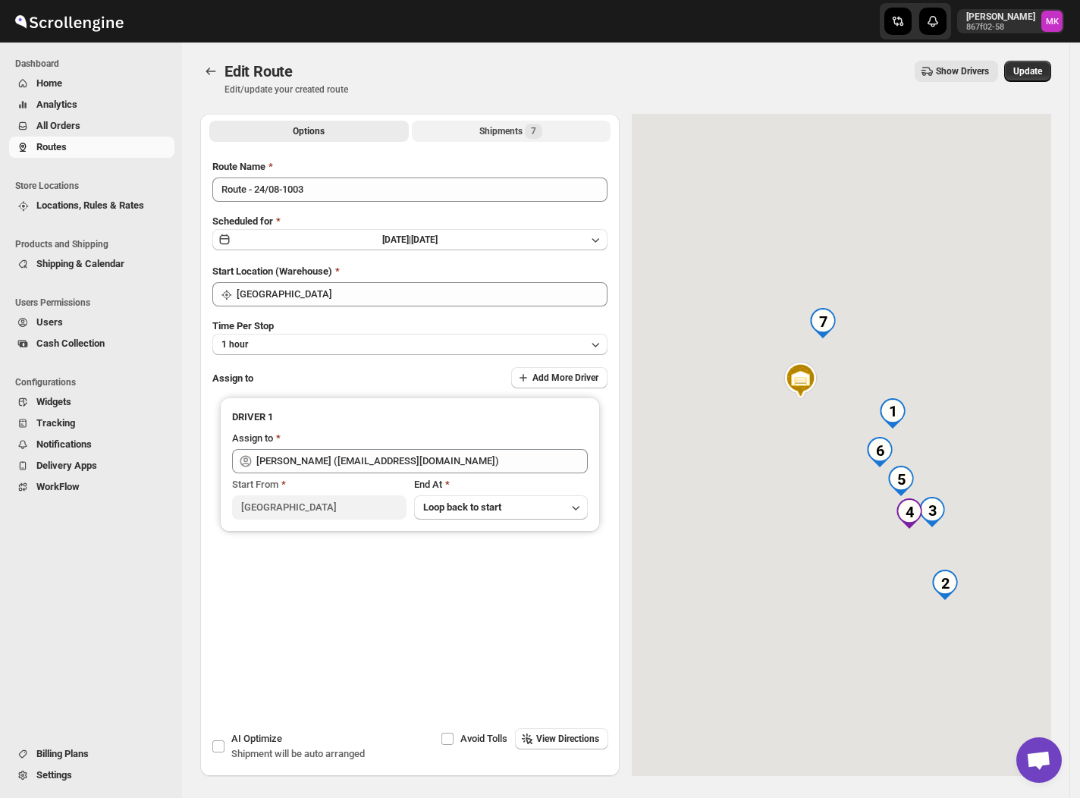
click at [533, 137] on span "7" at bounding box center [533, 131] width 17 height 15
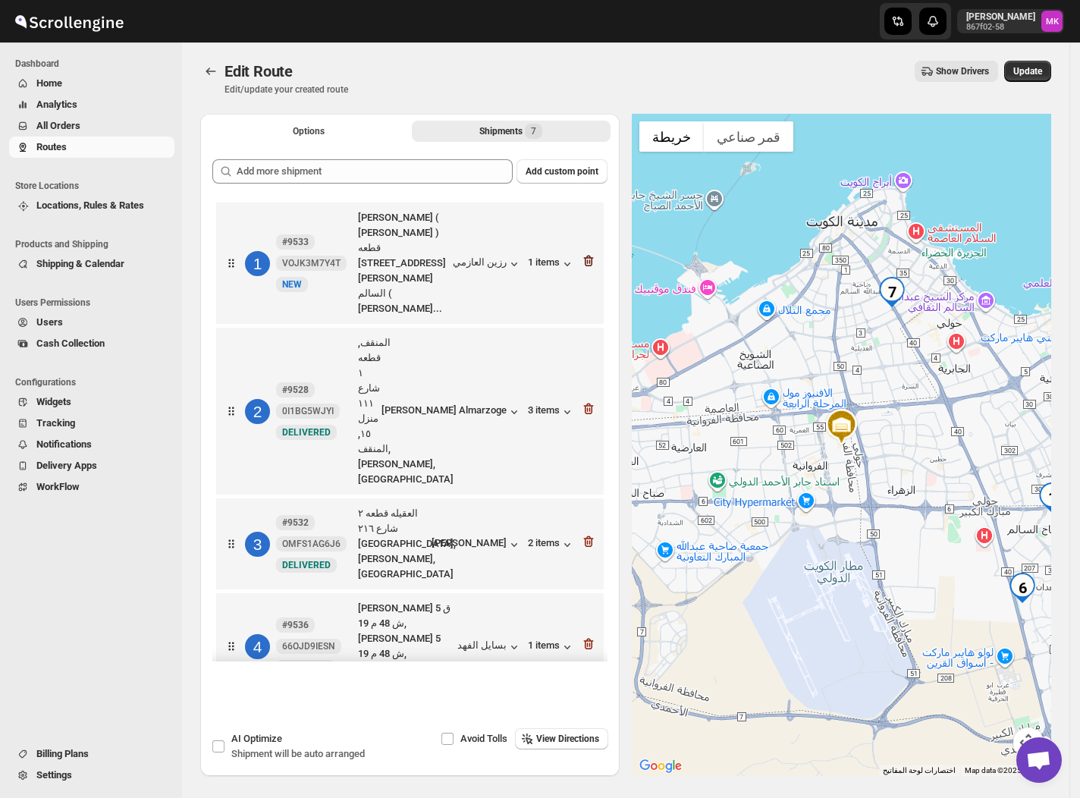
click at [583, 253] on icon "button" at bounding box center [588, 260] width 15 height 15
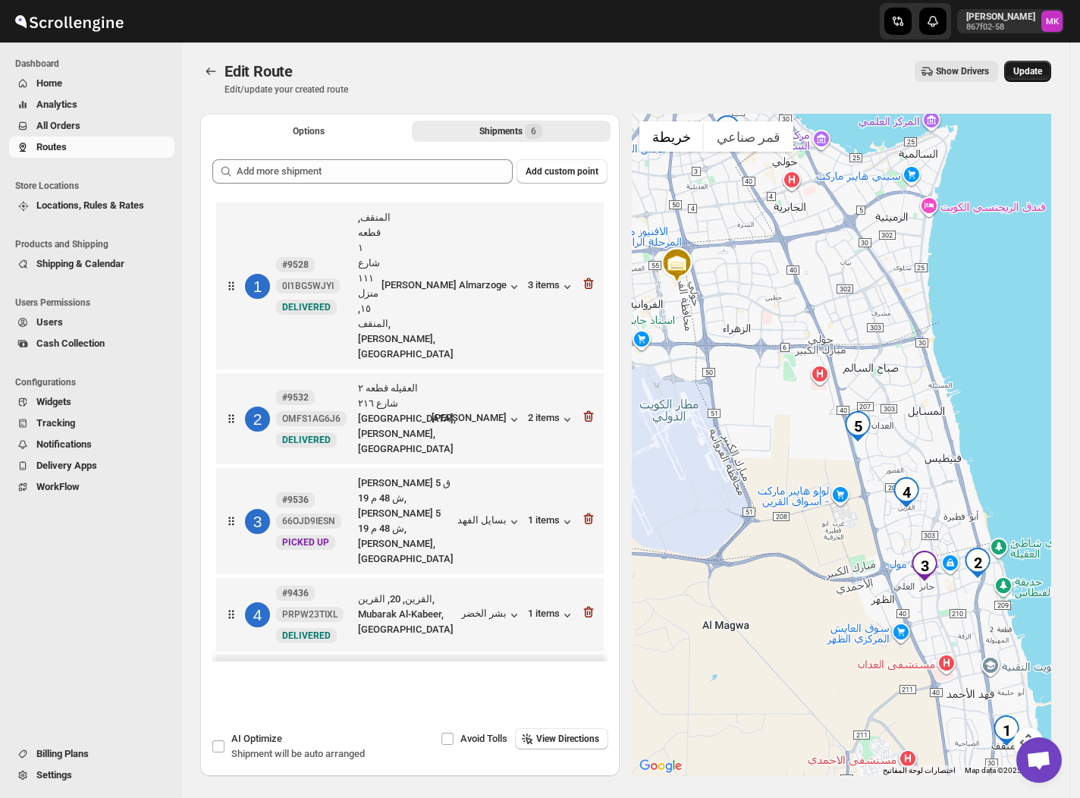
click at [1036, 68] on span "Update" at bounding box center [1028, 71] width 29 height 12
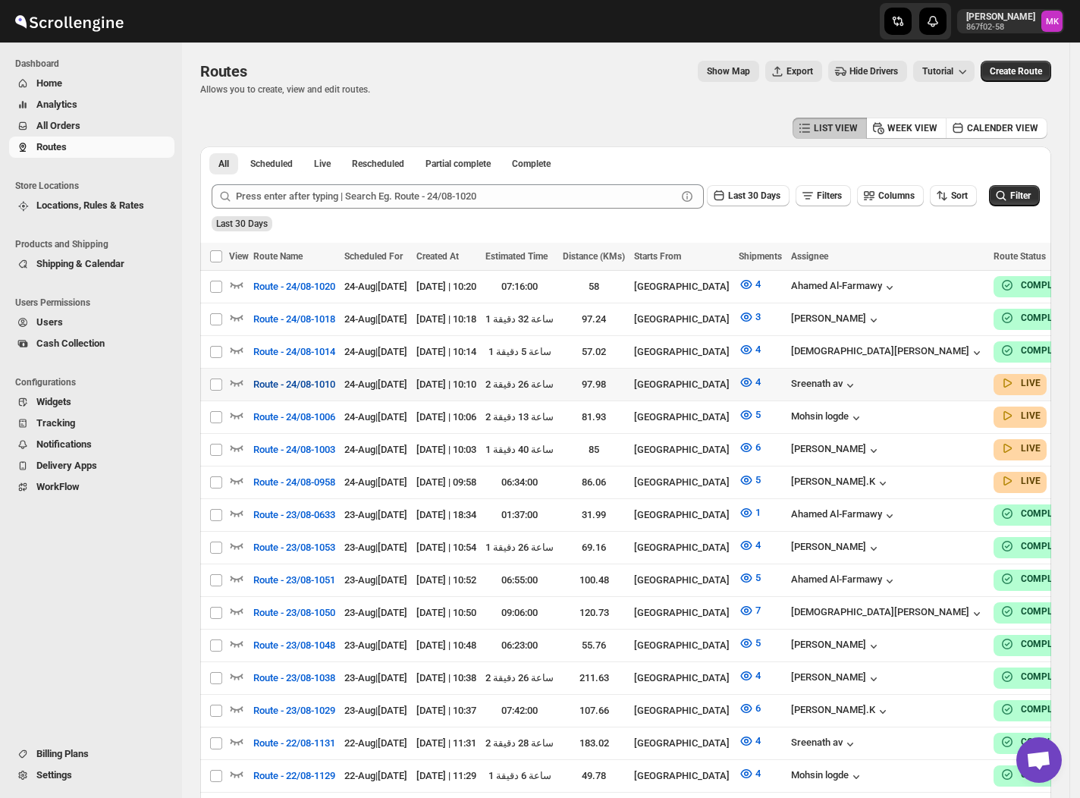
click at [334, 380] on span "Route - 24/08-1010" at bounding box center [294, 384] width 82 height 15
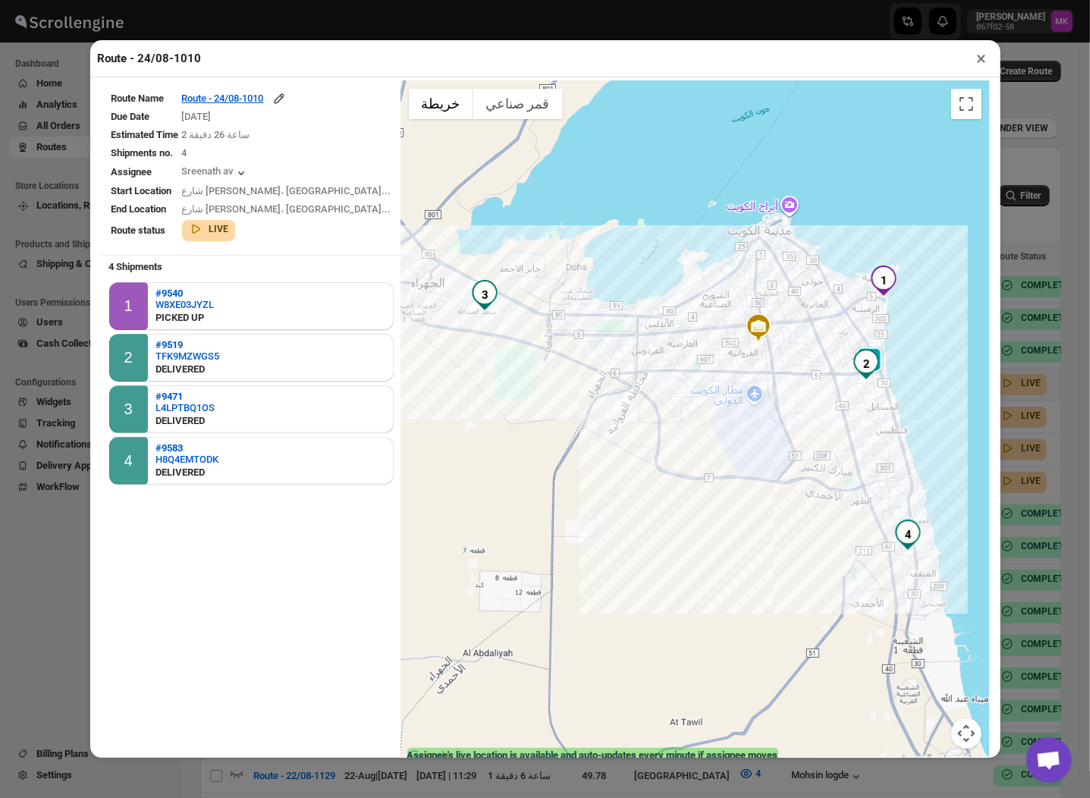
click at [989, 61] on button "×" at bounding box center [982, 58] width 22 height 21
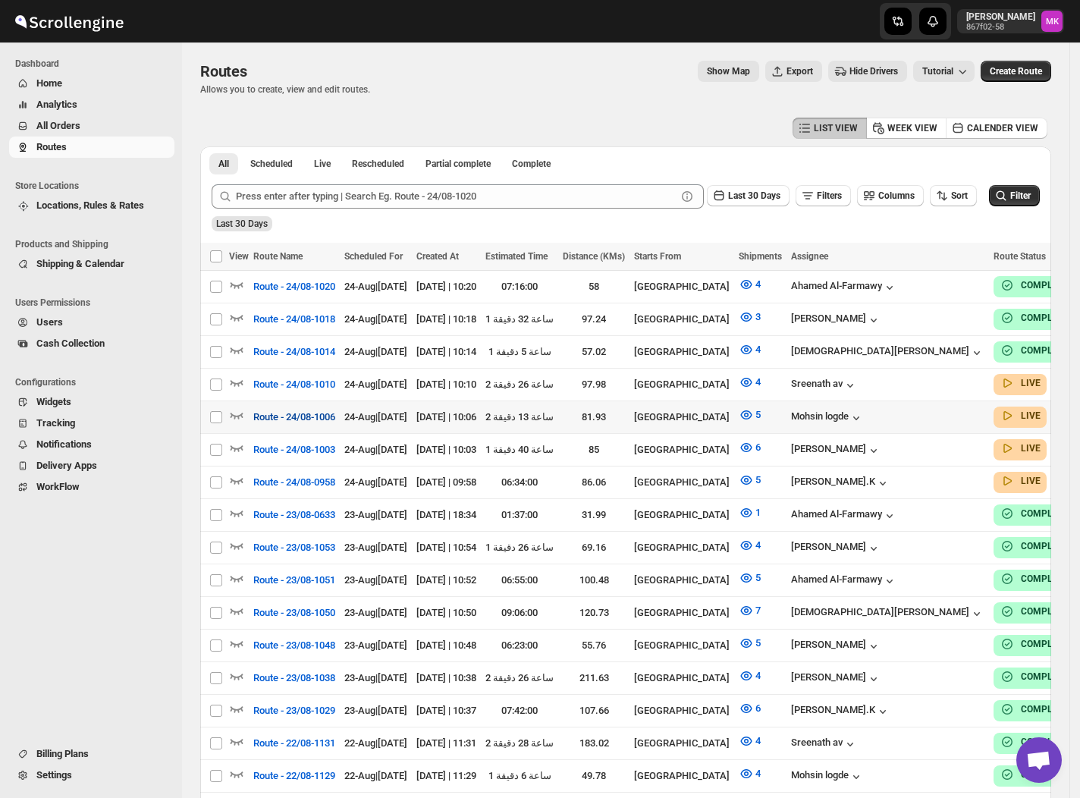
click at [293, 420] on button "Route - 24/08-1006" at bounding box center [294, 417] width 100 height 24
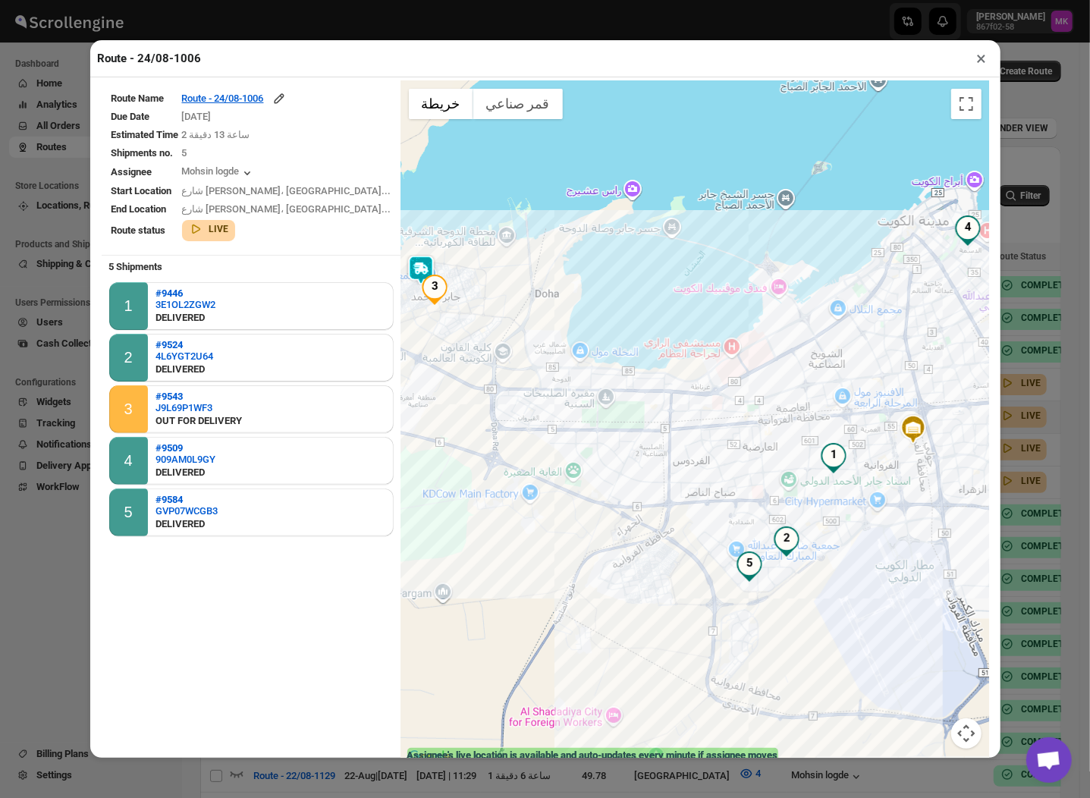
click at [983, 61] on button "×" at bounding box center [982, 58] width 22 height 21
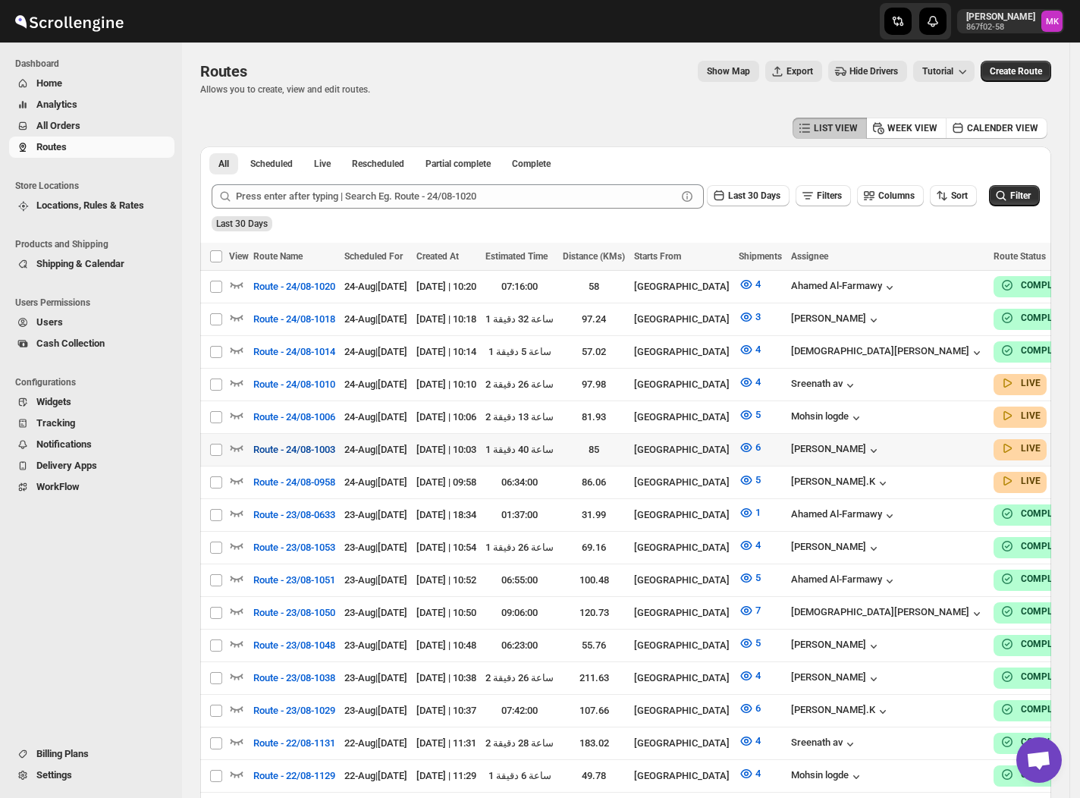
click at [288, 447] on span "Route - 24/08-1003" at bounding box center [294, 449] width 82 height 15
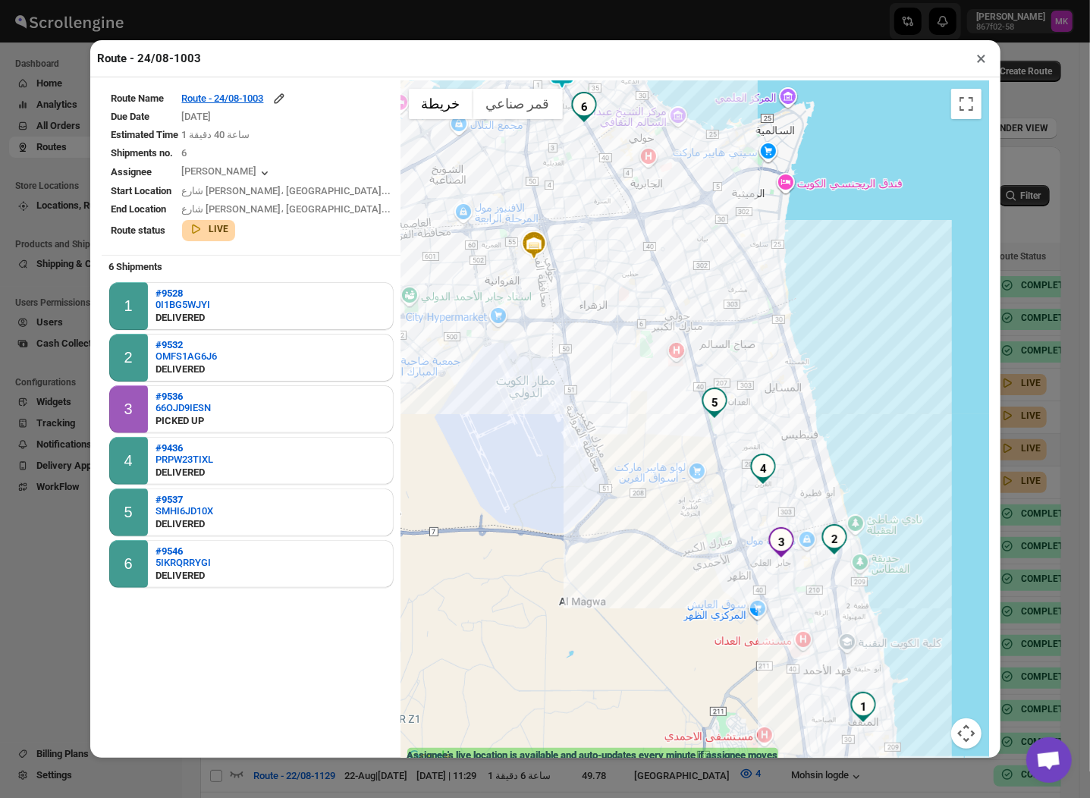
click at [989, 56] on button "×" at bounding box center [982, 58] width 22 height 21
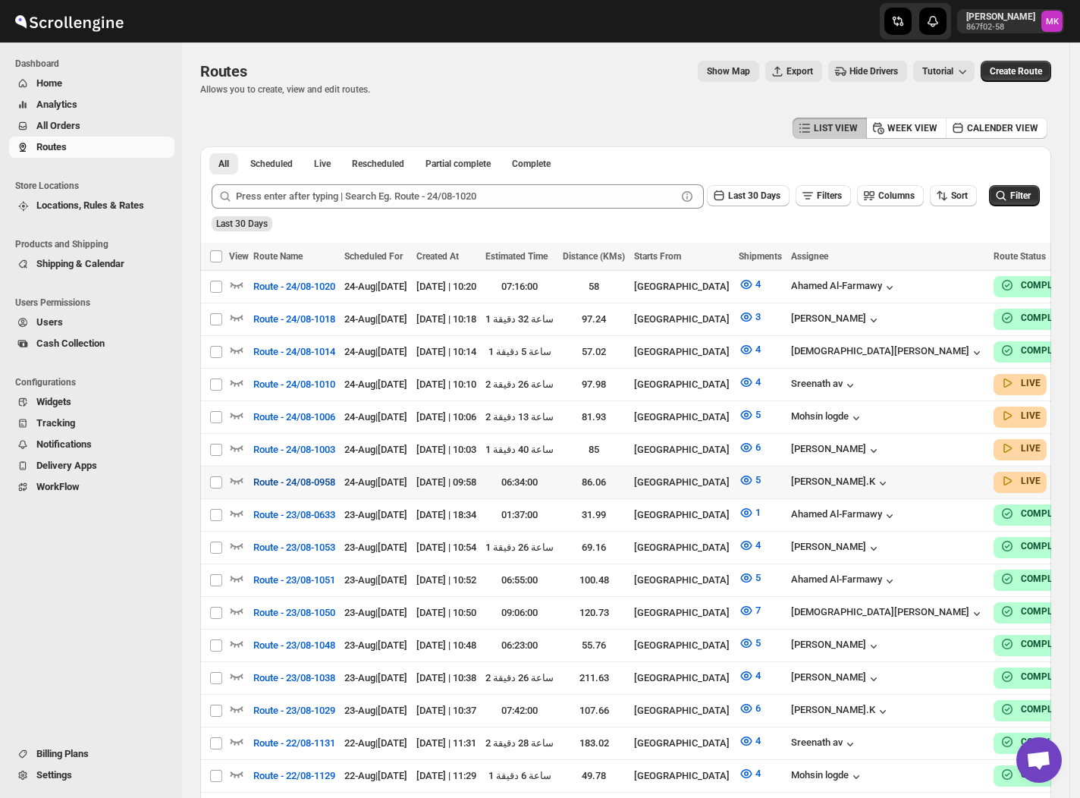
click at [323, 475] on span "Route - 24/08-0958" at bounding box center [294, 482] width 82 height 15
